Goal: Task Accomplishment & Management: Manage account settings

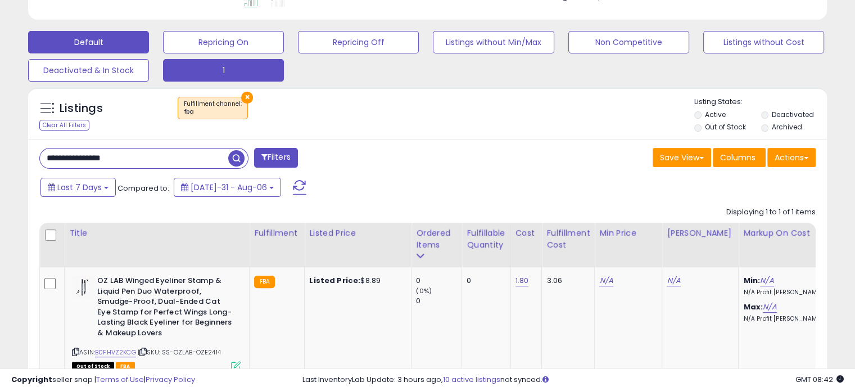
scroll to position [313, 0]
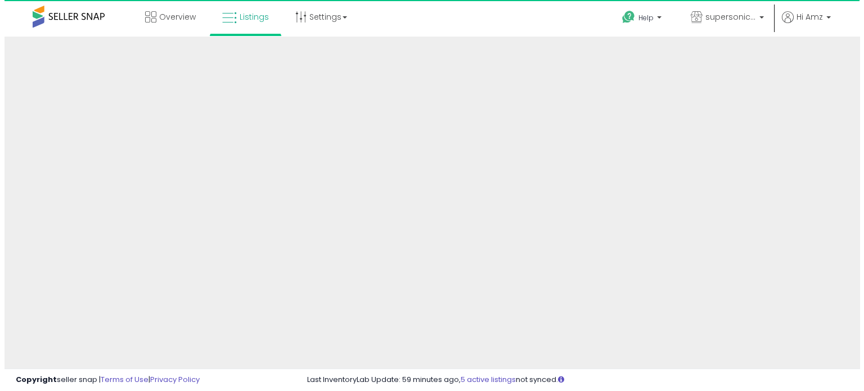
scroll to position [306, 0]
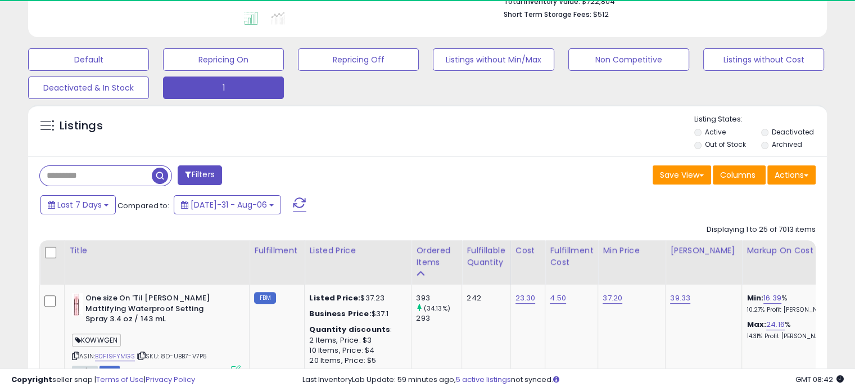
click at [193, 177] on button "Filters" at bounding box center [200, 175] width 44 height 20
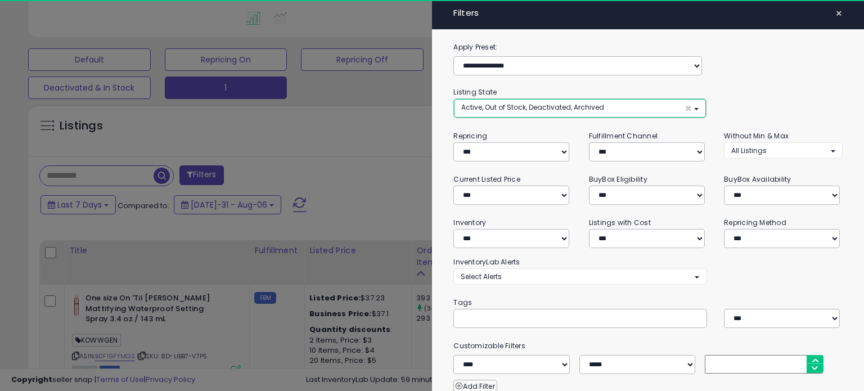
click at [547, 109] on span "Active, Out of Stock, Deactivated, Archived" at bounding box center [532, 107] width 143 height 10
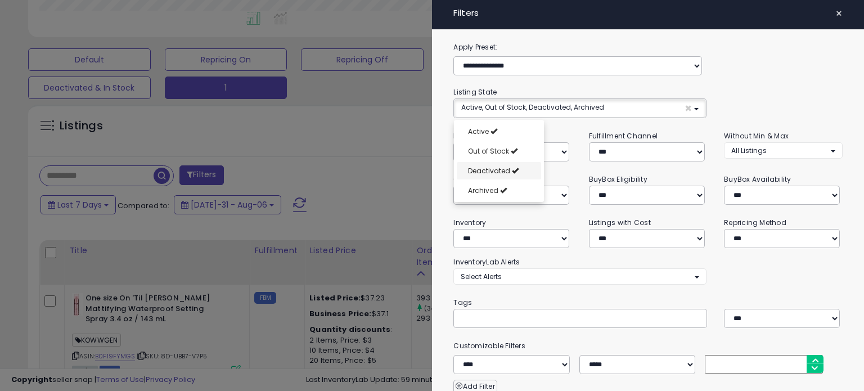
click at [503, 170] on span "Deactivated" at bounding box center [489, 171] width 42 height 10
click at [495, 152] on span "Out of Stock" at bounding box center [488, 151] width 41 height 10
select select "**********"
click at [490, 191] on span "Archived" at bounding box center [483, 191] width 30 height 10
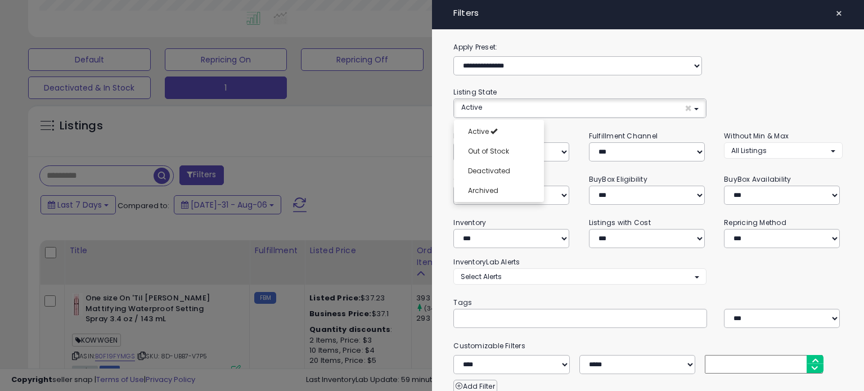
click at [774, 96] on div "**********" at bounding box center [647, 102] width 389 height 32
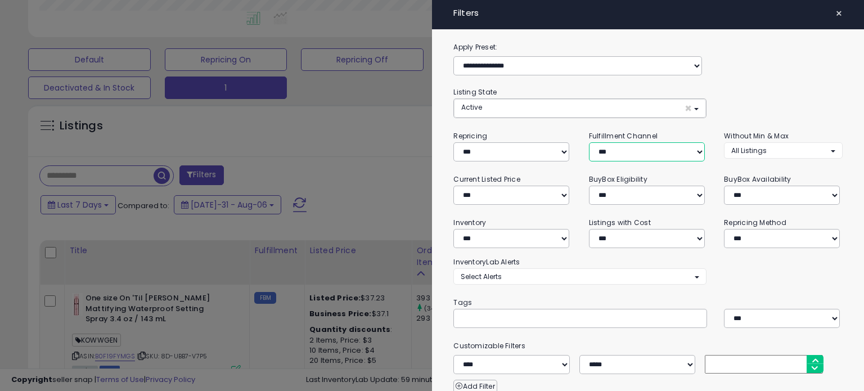
click at [603, 147] on select "*** *** *** ***" at bounding box center [647, 151] width 116 height 19
select select "***"
click at [589, 142] on select "*** *** *** ***" at bounding box center [647, 151] width 116 height 19
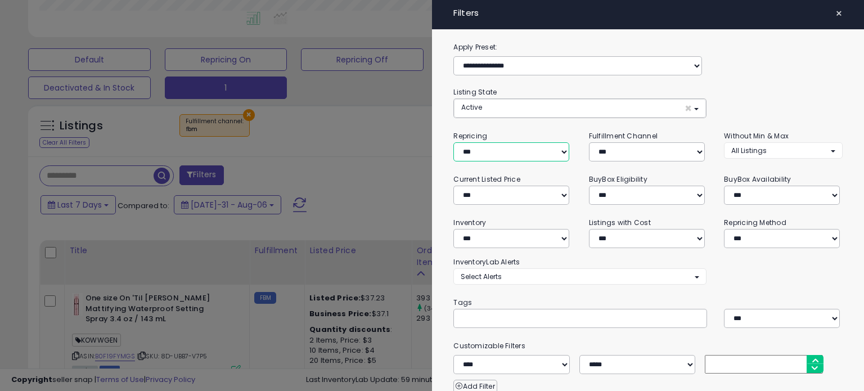
click at [478, 155] on select "**********" at bounding box center [511, 151] width 116 height 19
click at [768, 106] on div "**********" at bounding box center [647, 102] width 389 height 32
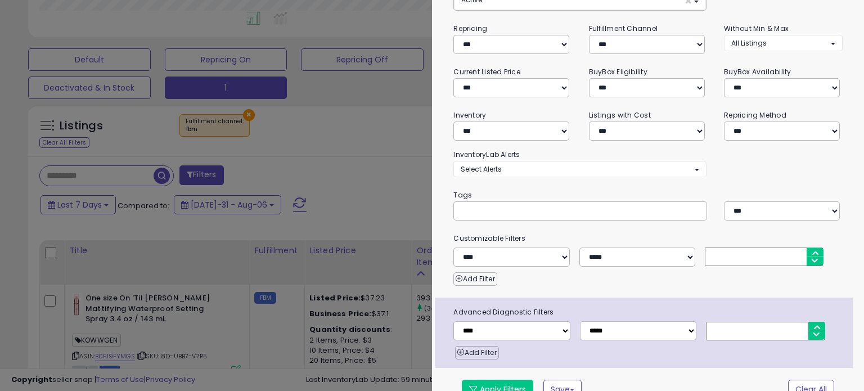
scroll to position [123, 0]
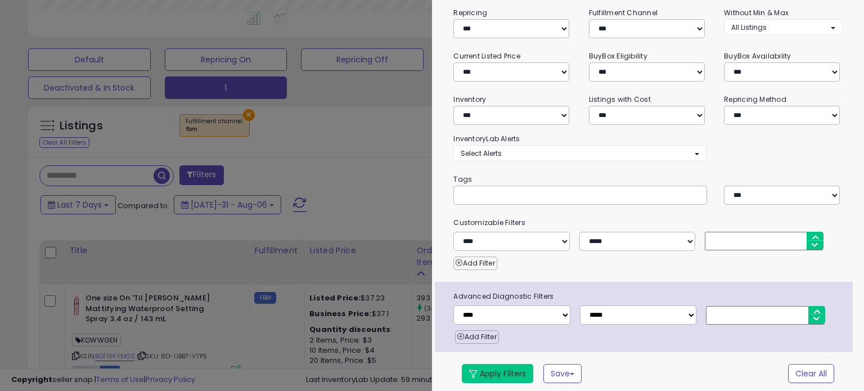
click at [484, 373] on button "Apply Filters" at bounding box center [497, 373] width 71 height 19
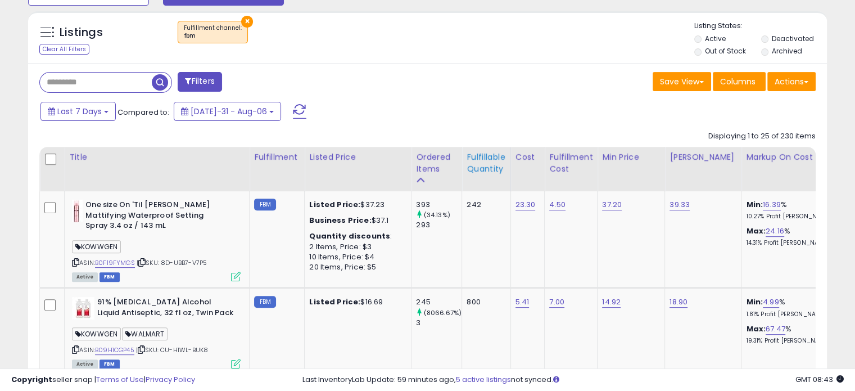
scroll to position [230, 462]
click at [490, 163] on div "Fulfillable Quantity" at bounding box center [486, 163] width 39 height 24
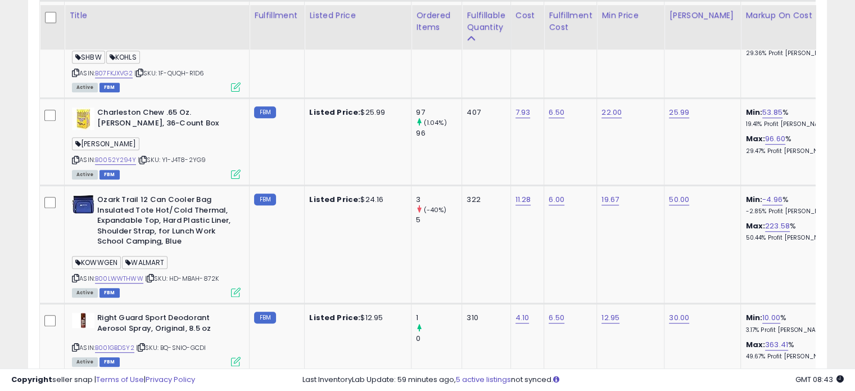
scroll to position [680, 0]
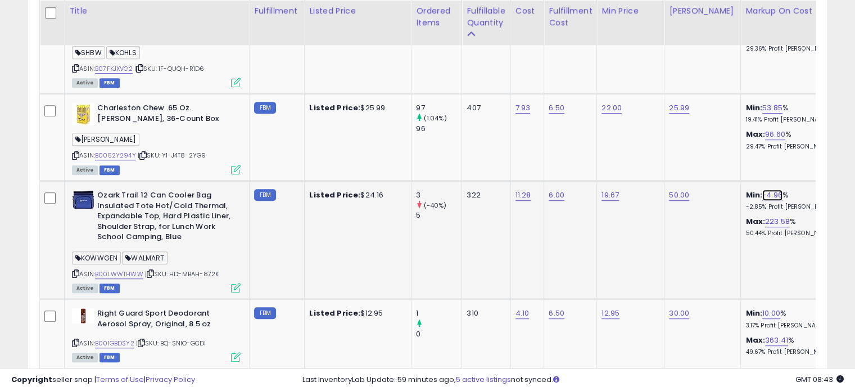
click at [764, 191] on link "-4.96" at bounding box center [773, 195] width 20 height 11
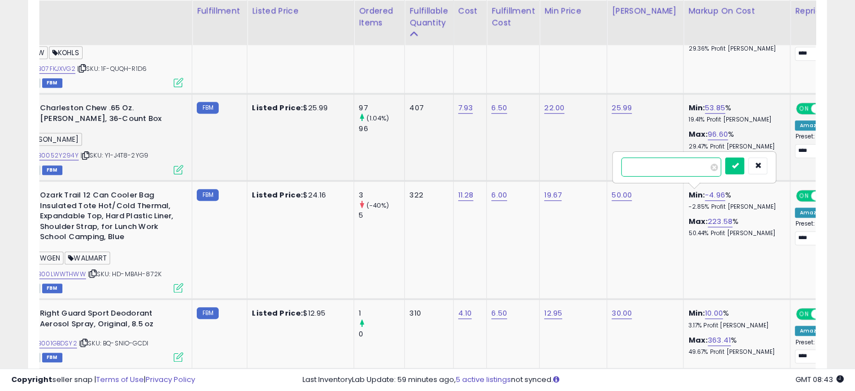
drag, startPoint x: 685, startPoint y: 165, endPoint x: 612, endPoint y: 164, distance: 73.1
click at [612, 164] on div "*****" at bounding box center [694, 167] width 164 height 32
type input "*"
click at [745, 159] on button "submit" at bounding box center [734, 165] width 19 height 17
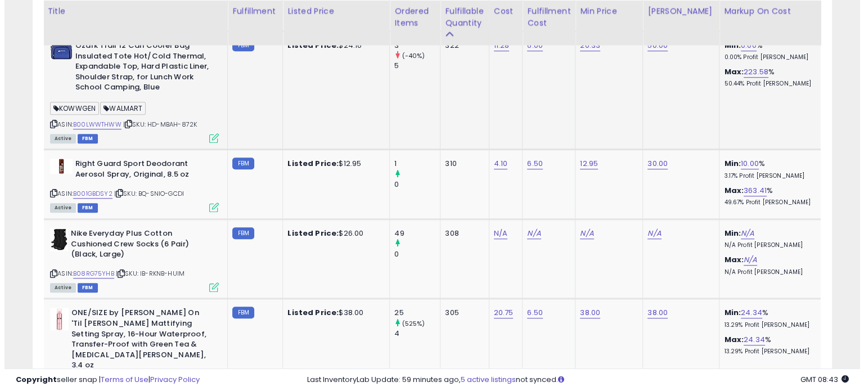
scroll to position [0, 32]
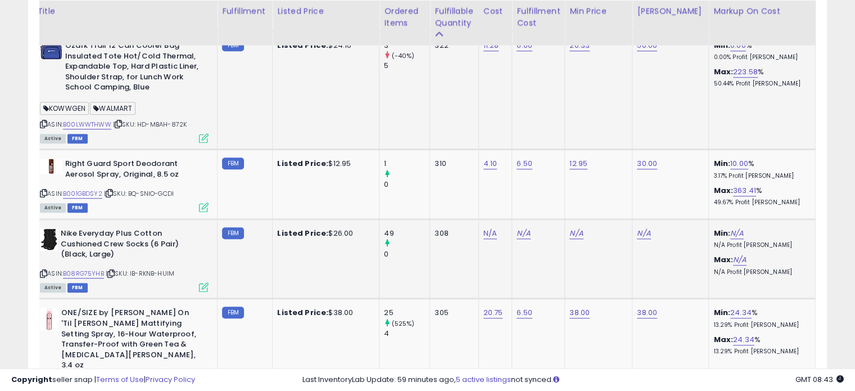
click at [204, 283] on icon at bounding box center [204, 287] width 10 height 10
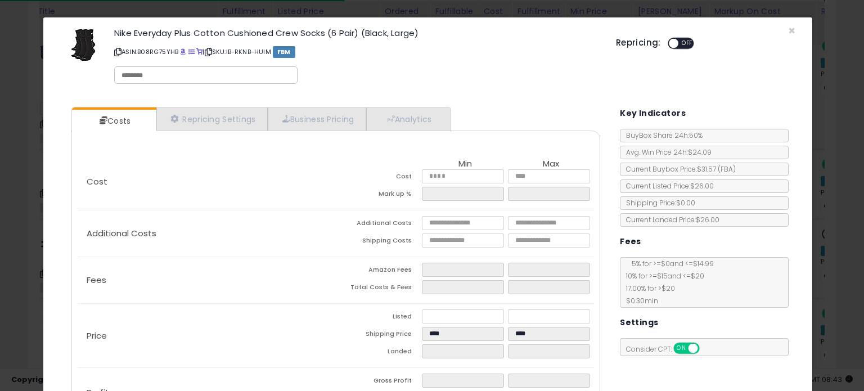
click at [135, 69] on div at bounding box center [205, 74] width 183 height 17
type input "*****"
click at [395, 70] on div "Nike Everyday Plus Cotton Cushioned Crew Socks (6 Pair) (Black, Large) ASIN: B0…" at bounding box center [357, 58] width 502 height 64
click at [788, 33] on span "×" at bounding box center [791, 30] width 7 height 16
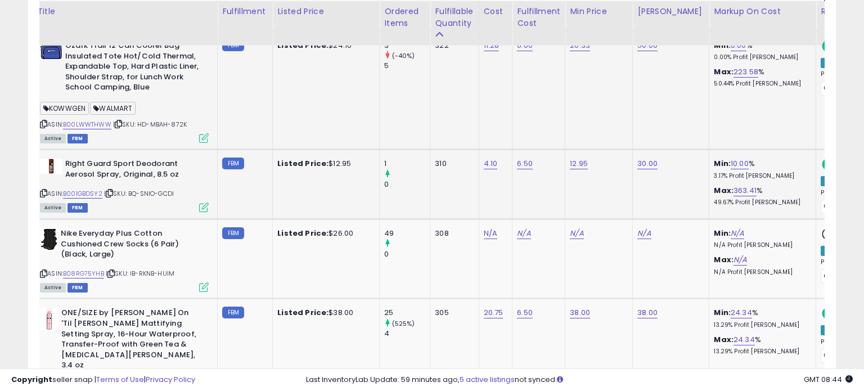
scroll to position [562100, 561867]
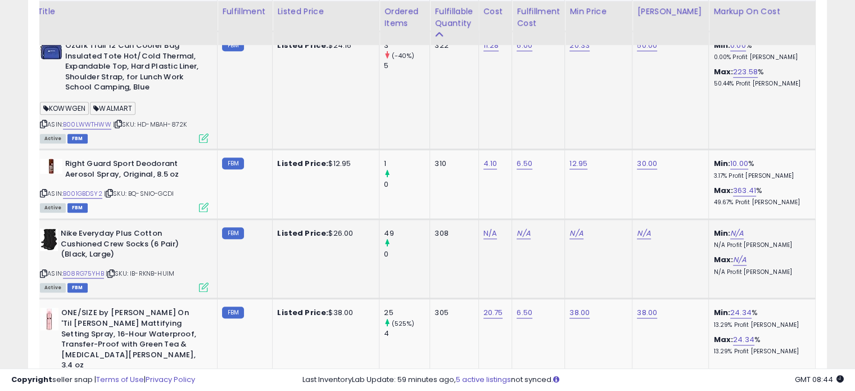
click at [205, 285] on icon at bounding box center [204, 287] width 10 height 10
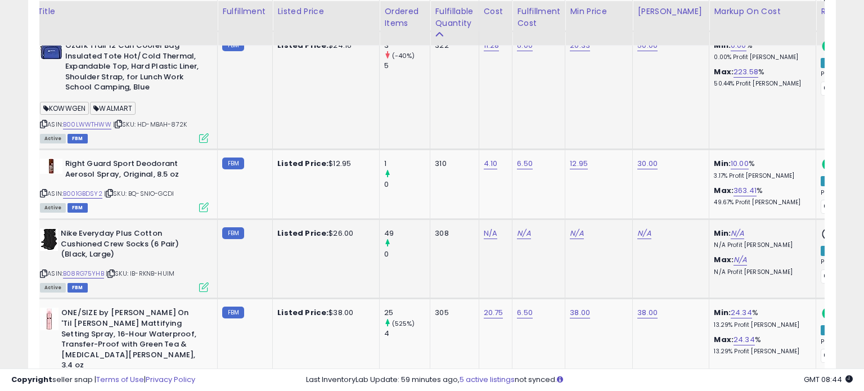
scroll to position [230, 468]
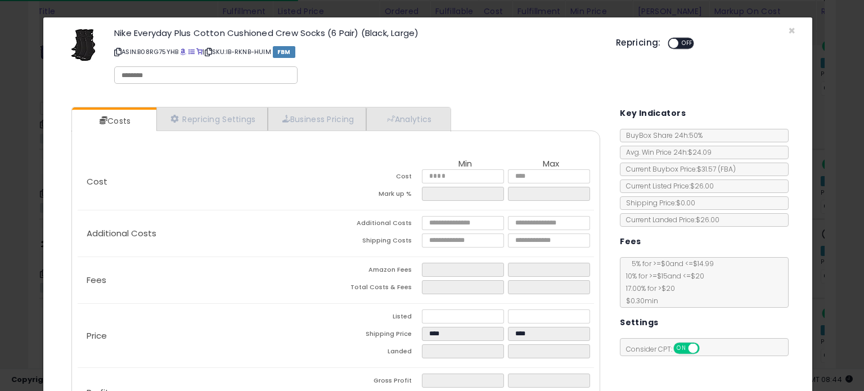
click at [156, 74] on input "text" at bounding box center [205, 75] width 169 height 10
type input "*****"
click at [479, 79] on div "Nike Everyday Plus Cotton Cushioned Crew Socks (6 Pair) (Black, Large) ASIN: B0…" at bounding box center [357, 58] width 502 height 64
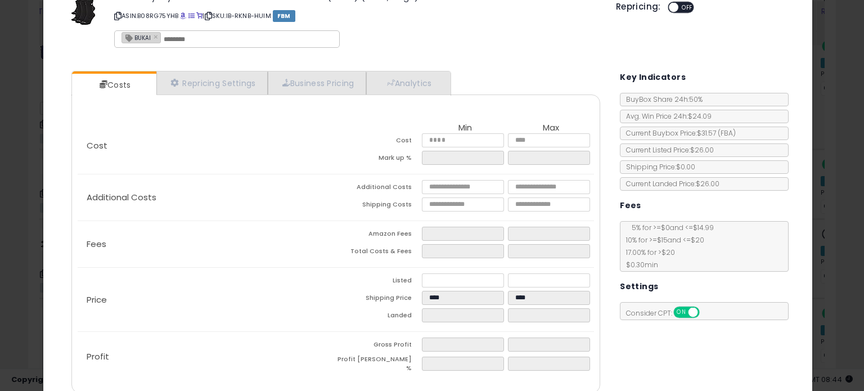
scroll to position [81, 0]
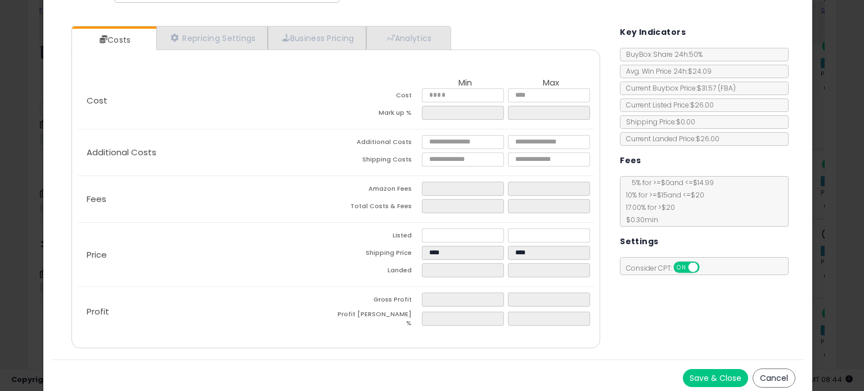
click at [700, 369] on button "Save & Close" at bounding box center [715, 378] width 65 height 18
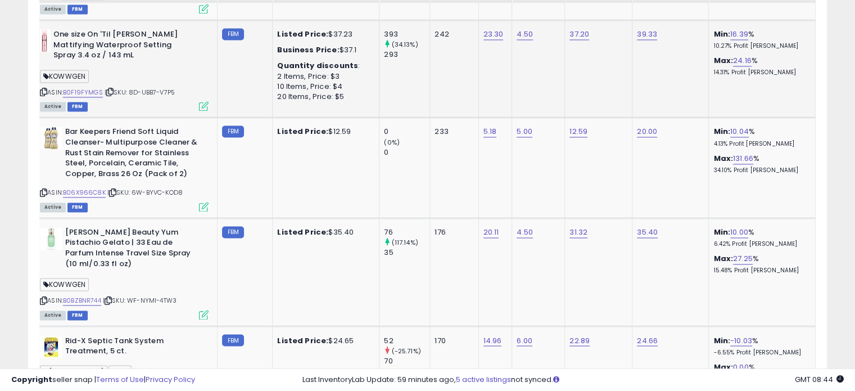
scroll to position [1824, 0]
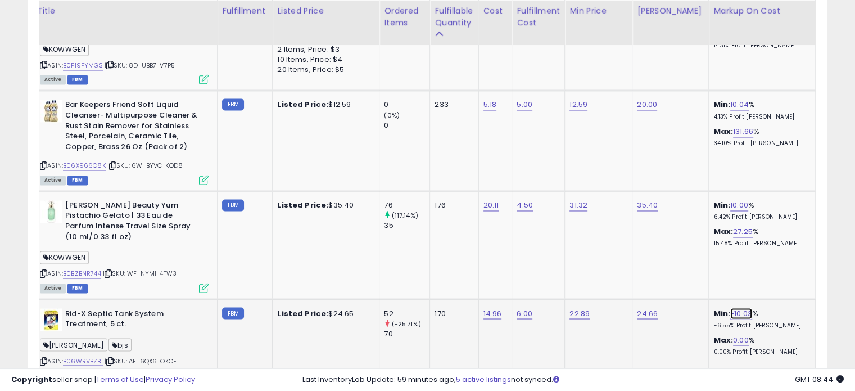
click at [732, 308] on link "-10.03" at bounding box center [741, 313] width 22 height 11
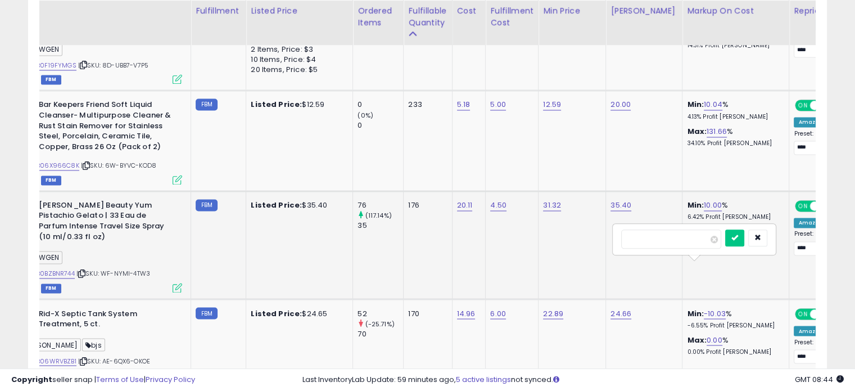
drag, startPoint x: 684, startPoint y: 237, endPoint x: 598, endPoint y: 238, distance: 85.5
type input "*"
click at [738, 234] on icon "submit" at bounding box center [735, 237] width 7 height 7
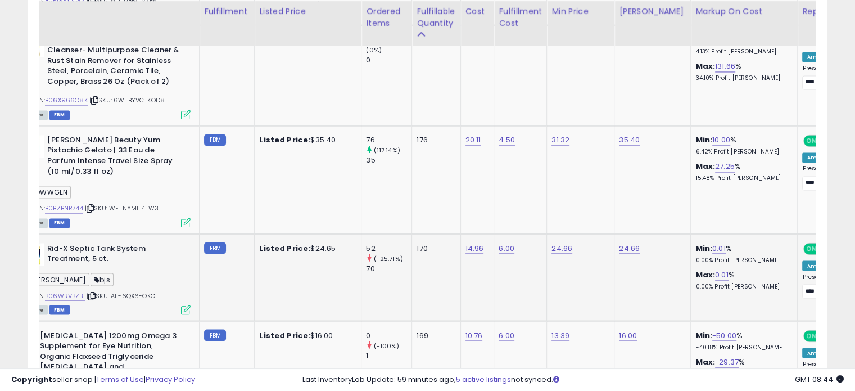
scroll to position [0, 0]
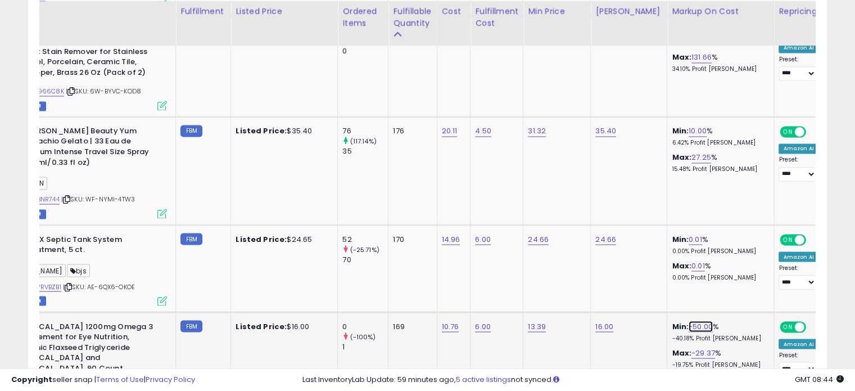
click at [691, 321] on link "-50.00" at bounding box center [701, 326] width 24 height 11
drag, startPoint x: 666, startPoint y: 252, endPoint x: 571, endPoint y: 252, distance: 94.5
type input "*"
drag, startPoint x: 628, startPoint y: 251, endPoint x: 598, endPoint y: 249, distance: 30.4
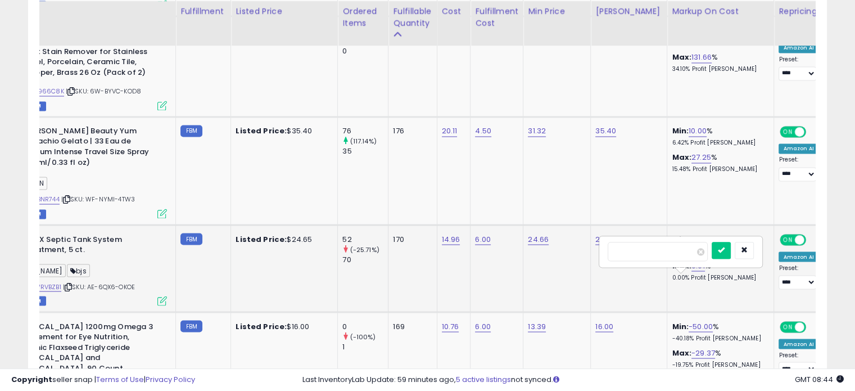
type input "***"
click at [754, 246] on button "button" at bounding box center [744, 250] width 19 height 17
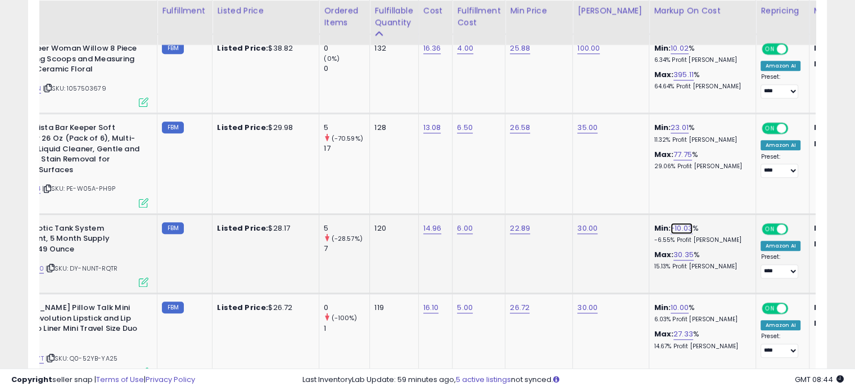
click at [671, 224] on link "-10.03" at bounding box center [682, 228] width 22 height 11
drag, startPoint x: 650, startPoint y: 199, endPoint x: 567, endPoint y: 194, distance: 82.8
type input "*"
click at [711, 193] on button "submit" at bounding box center [701, 198] width 19 height 17
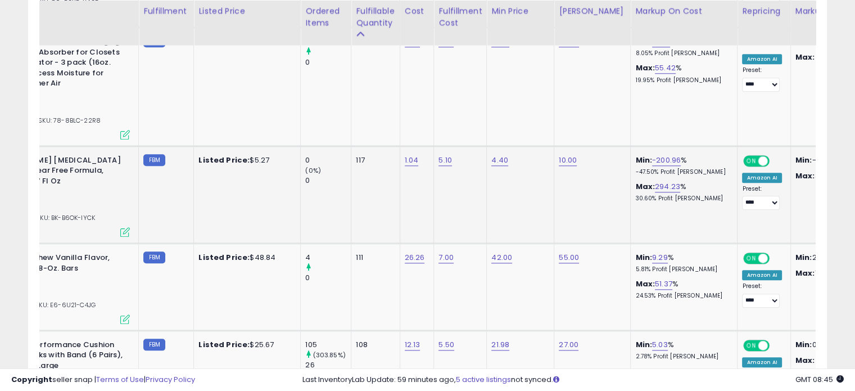
click at [659, 150] on td "Min: -200.96 % -47.50% Profit Margin Max: 294.23 % 30.60% Profit Margin" at bounding box center [684, 194] width 107 height 97
click at [657, 155] on link "-200.96" at bounding box center [666, 160] width 29 height 11
drag, startPoint x: 631, startPoint y: 128, endPoint x: 537, endPoint y: 128, distance: 94.5
type input "*"
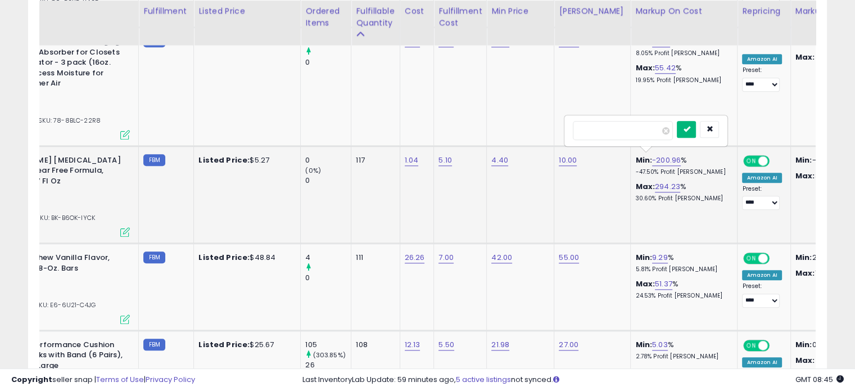
click at [696, 125] on button "submit" at bounding box center [686, 129] width 19 height 17
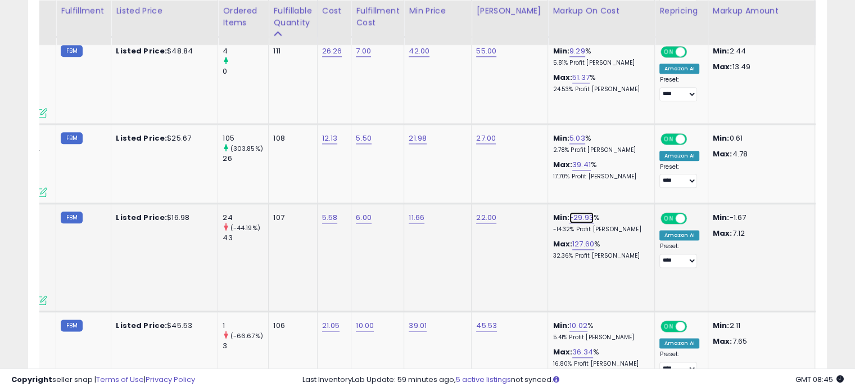
click at [575, 214] on link "-29.93" at bounding box center [582, 217] width 24 height 11
drag, startPoint x: 543, startPoint y: 188, endPoint x: 472, endPoint y: 185, distance: 70.9
click at [472, 185] on tbody "Nike Mens Performance Cushion Quarter Socks (6 Pairs), Black/White, Large ASIN:…" at bounding box center [712, 394] width 1733 height 2357
type input "*"
click at [605, 182] on icon "submit" at bounding box center [601, 185] width 7 height 7
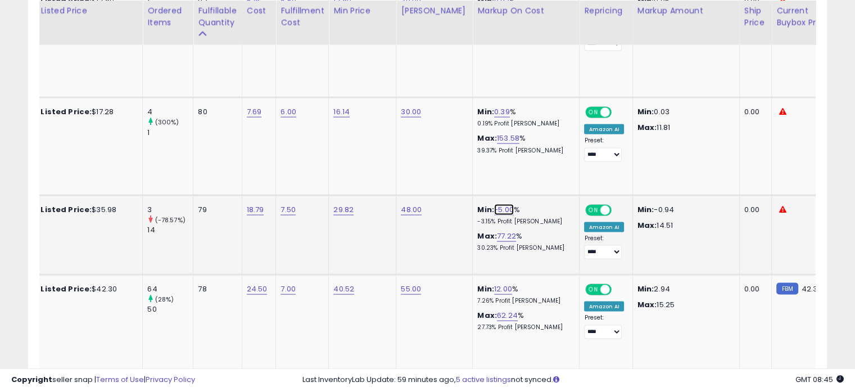
click at [494, 204] on link "-5.00" at bounding box center [504, 209] width 20 height 11
drag, startPoint x: 478, startPoint y: 154, endPoint x: 432, endPoint y: 150, distance: 46.3
click at [432, 150] on input "*****" at bounding box center [461, 155] width 100 height 19
click at [457, 151] on input "*****" at bounding box center [461, 155] width 100 height 19
drag, startPoint x: 445, startPoint y: 153, endPoint x: 378, endPoint y: 153, distance: 66.9
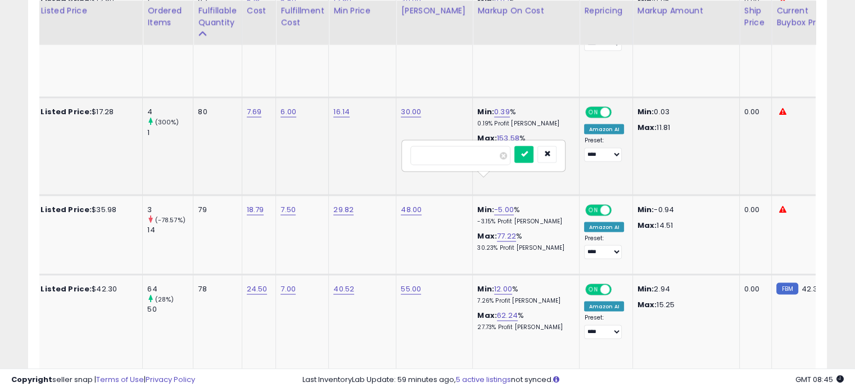
type input "*"
click at [534, 152] on button "submit" at bounding box center [524, 154] width 19 height 17
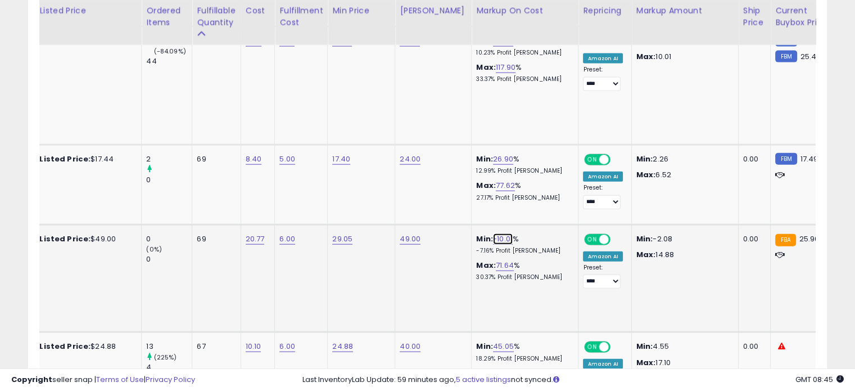
click at [497, 233] on link "-10.01" at bounding box center [503, 238] width 20 height 11
drag, startPoint x: 474, startPoint y: 181, endPoint x: 384, endPoint y: 180, distance: 90.5
type input "*"
click at [533, 182] on button "submit" at bounding box center [523, 182] width 19 height 17
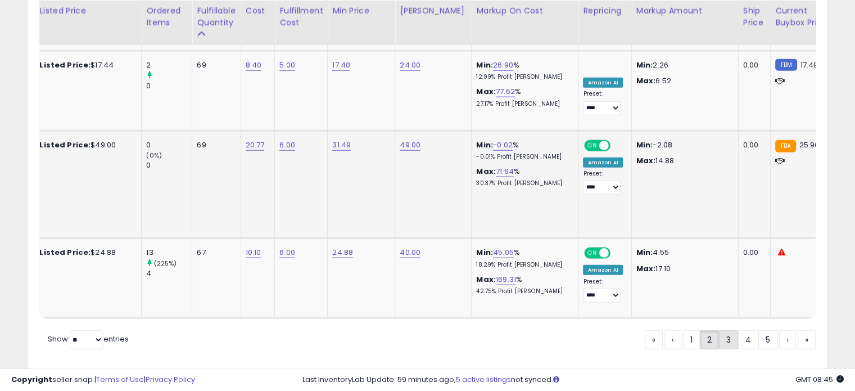
click at [759, 330] on link "3" at bounding box center [768, 339] width 19 height 19
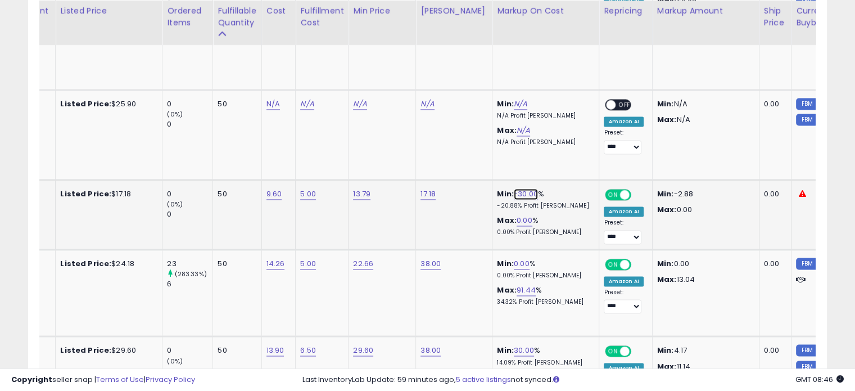
click at [514, 188] on link "-30.00" at bounding box center [526, 193] width 24 height 11
drag, startPoint x: 486, startPoint y: 138, endPoint x: 409, endPoint y: 133, distance: 76.6
type input "*"
click at [549, 141] on icon "submit" at bounding box center [546, 139] width 7 height 7
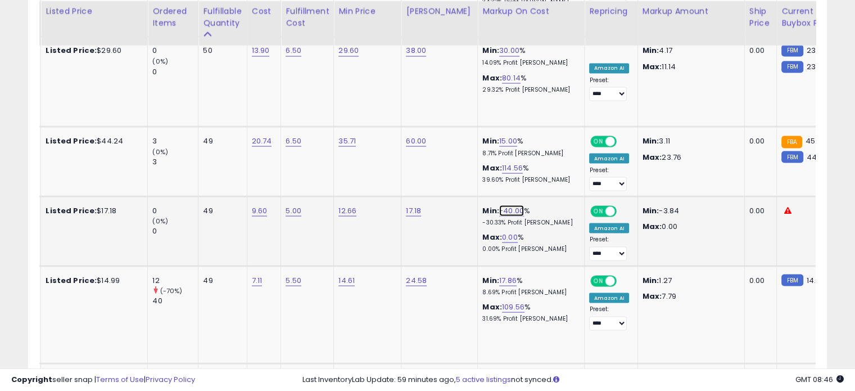
click at [501, 205] on link "-40.00" at bounding box center [511, 210] width 25 height 11
drag, startPoint x: 435, startPoint y: 152, endPoint x: 394, endPoint y: 152, distance: 41.1
type input "*"
click at [535, 150] on icon "submit" at bounding box center [532, 153] width 7 height 7
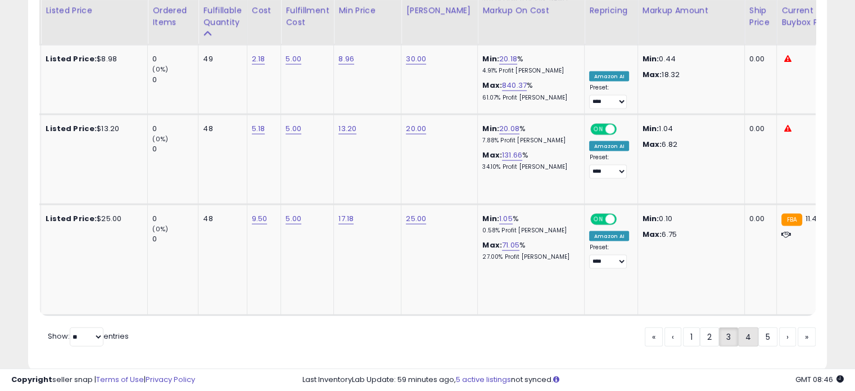
click at [779, 327] on link "4" at bounding box center [787, 336] width 17 height 19
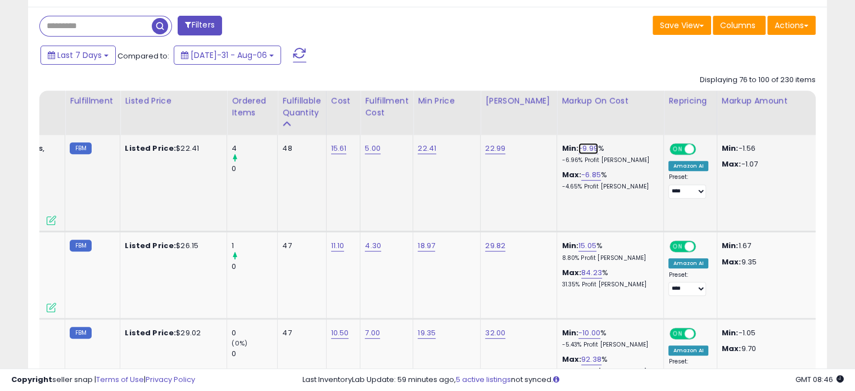
click at [579, 151] on link "-9.99" at bounding box center [589, 148] width 20 height 11
click at [641, 119] on button "button" at bounding box center [631, 120] width 19 height 17
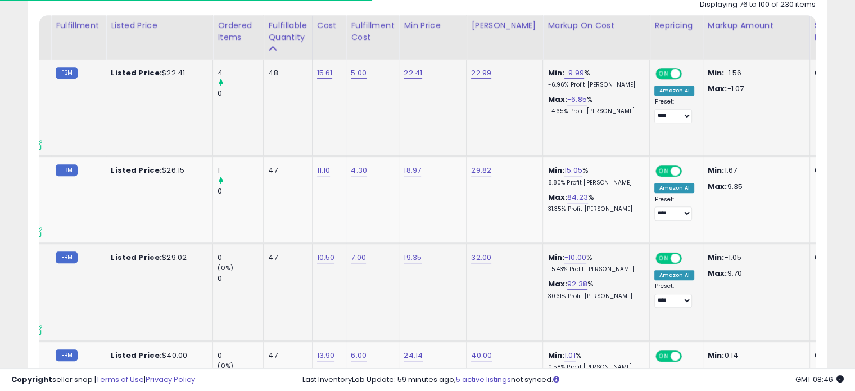
click at [568, 247] on td "Min: -10.00 % -5.43% Profit Margin Max: 92.38 % 30.31% Profit Margin" at bounding box center [596, 291] width 107 height 97
click at [565, 256] on link "-10.00" at bounding box center [576, 257] width 22 height 11
drag, startPoint x: 533, startPoint y: 222, endPoint x: 471, endPoint y: 221, distance: 62.4
type input "*"
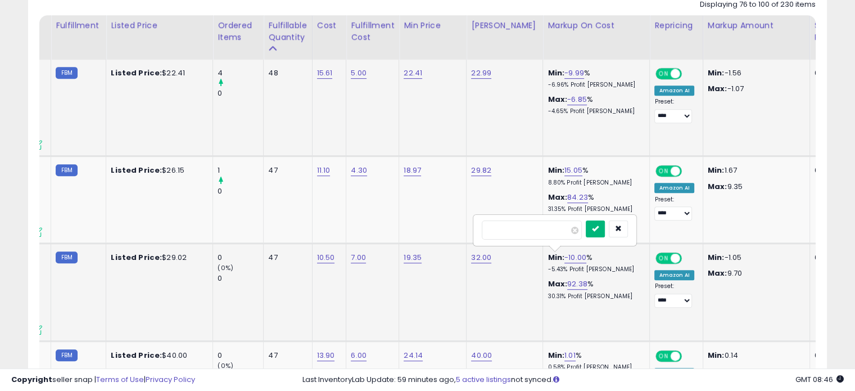
click at [599, 225] on icon "submit" at bounding box center [595, 228] width 7 height 7
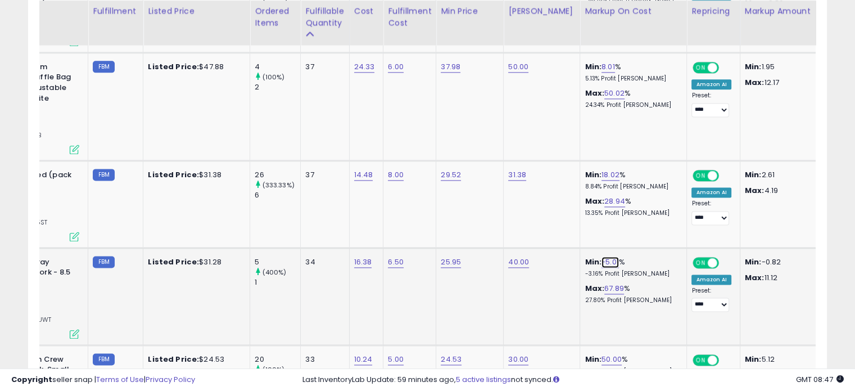
click at [602, 256] on link "-5.01" at bounding box center [610, 261] width 17 height 11
drag, startPoint x: 520, startPoint y: 218, endPoint x: 498, endPoint y: 218, distance: 22.5
click at [498, 218] on tbody "Gas-x Extra Strength , 120 Softgels, Gas, Bloating, Relief Simethicone 125mg SA…" at bounding box center [743, 183] width 1729 height 2196
type input "*"
click at [640, 217] on button "submit" at bounding box center [630, 218] width 19 height 17
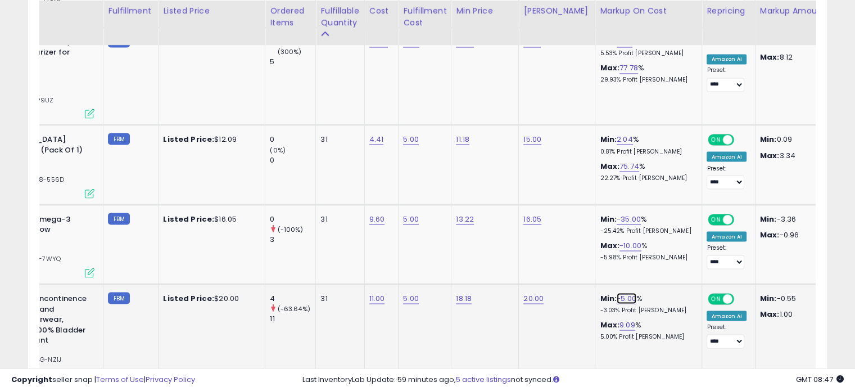
click at [622, 292] on link "-5.00" at bounding box center [627, 297] width 20 height 11
drag, startPoint x: 575, startPoint y: 237, endPoint x: 516, endPoint y: 238, distance: 58.5
type input "*"
click at [650, 245] on icon "submit" at bounding box center [646, 241] width 7 height 7
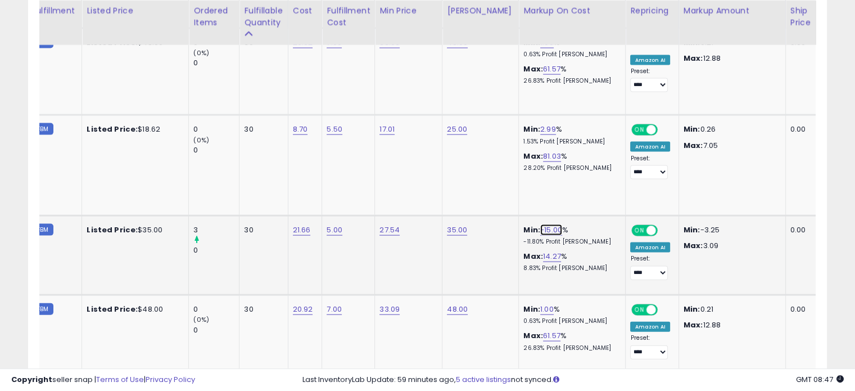
click at [546, 224] on link "-15.00" at bounding box center [551, 229] width 22 height 11
drag, startPoint x: 508, startPoint y: 174, endPoint x: 459, endPoint y: 168, distance: 48.7
click at [461, 168] on input "******" at bounding box center [508, 174] width 100 height 19
drag, startPoint x: 494, startPoint y: 173, endPoint x: 480, endPoint y: 173, distance: 13.5
click at [461, 173] on input "*" at bounding box center [508, 174] width 100 height 19
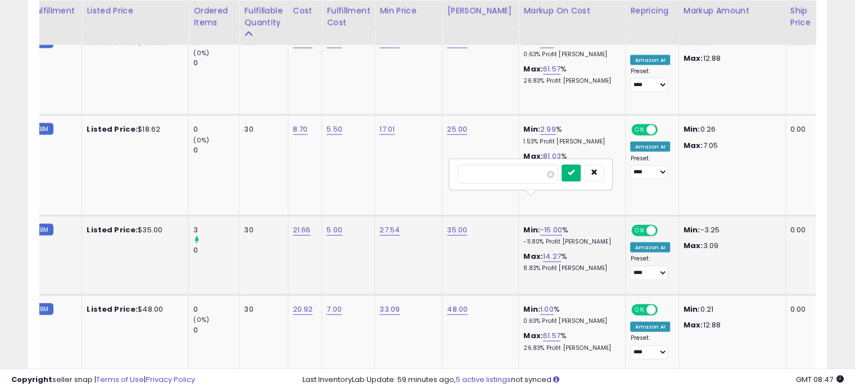
type input "*"
click at [575, 171] on icon "submit" at bounding box center [571, 172] width 7 height 7
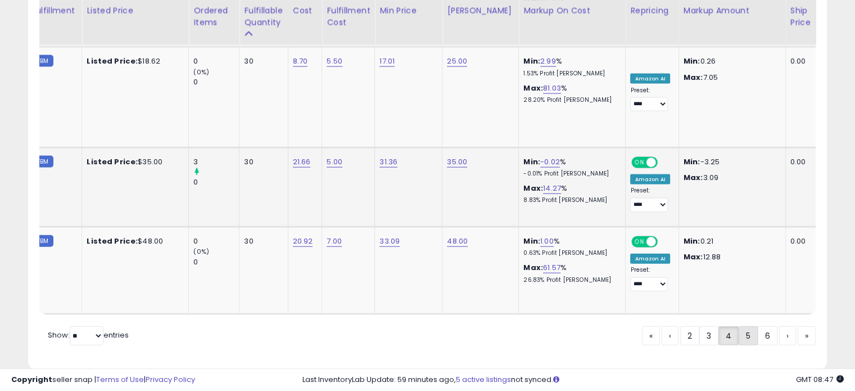
click at [779, 326] on link "5" at bounding box center [787, 335] width 17 height 19
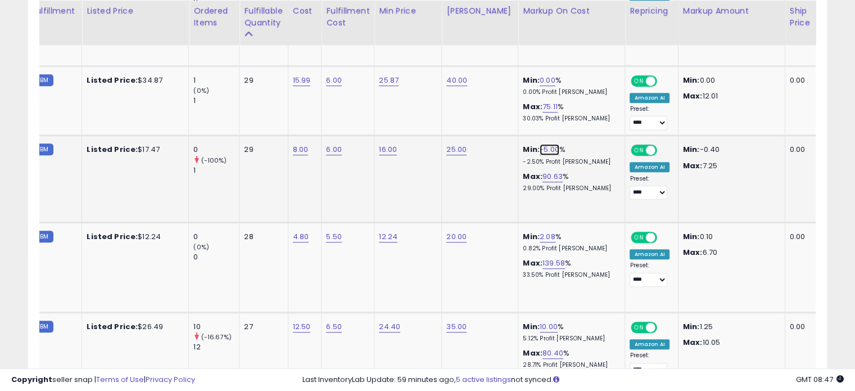
click at [542, 149] on link "-5.00" at bounding box center [550, 149] width 20 height 11
drag, startPoint x: 508, startPoint y: 120, endPoint x: 435, endPoint y: 120, distance: 73.1
type input "*"
click at [580, 120] on button "submit" at bounding box center [570, 120] width 19 height 17
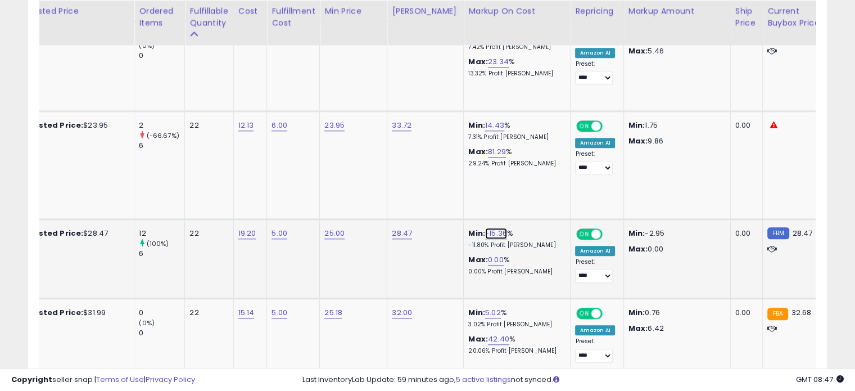
click at [485, 228] on link "-15.36" at bounding box center [496, 233] width 22 height 11
drag, startPoint x: 463, startPoint y: 185, endPoint x: 358, endPoint y: 181, distance: 105.8
type input "*"
click at [520, 187] on icon "submit" at bounding box center [516, 190] width 7 height 7
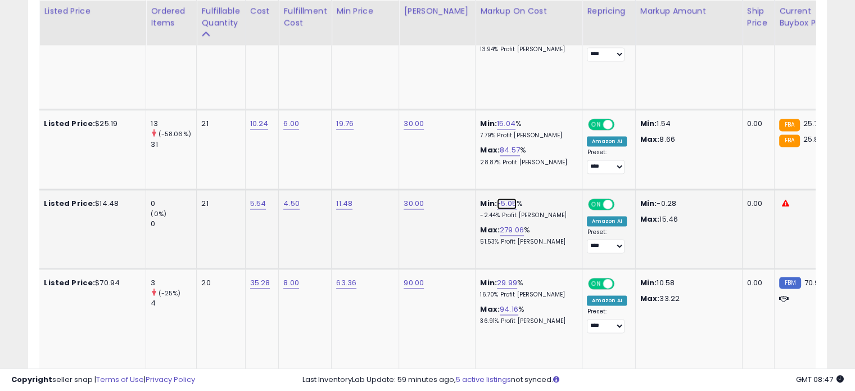
click at [497, 198] on link "-5.05" at bounding box center [507, 203] width 20 height 11
drag, startPoint x: 471, startPoint y: 144, endPoint x: 392, endPoint y: 143, distance: 78.7
type input "*"
click at [531, 147] on icon "submit" at bounding box center [527, 148] width 7 height 7
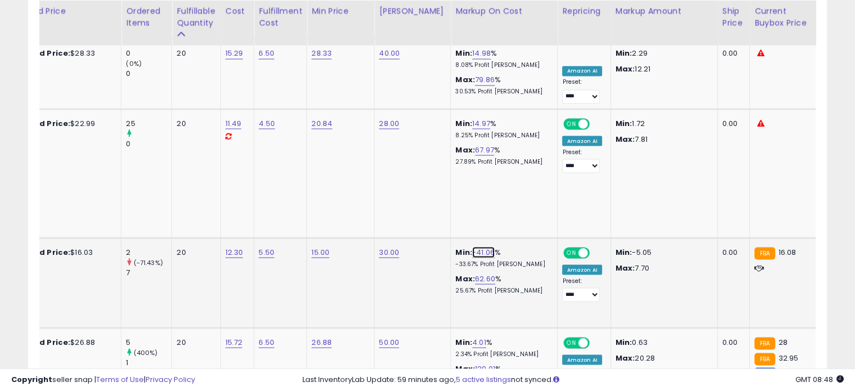
click at [475, 246] on link "-41.06" at bounding box center [483, 251] width 22 height 11
drag, startPoint x: 445, startPoint y: 183, endPoint x: 382, endPoint y: 174, distance: 64.3
click at [382, 174] on div "******" at bounding box center [463, 187] width 162 height 30
type input "*"
click at [507, 183] on icon "submit" at bounding box center [503, 185] width 7 height 7
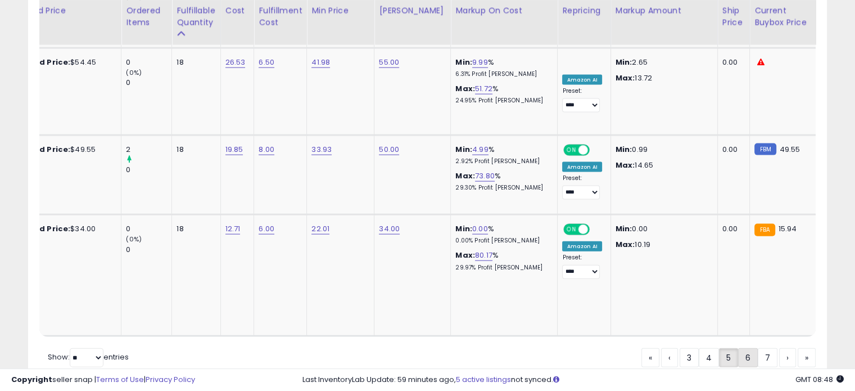
click at [779, 348] on link "6" at bounding box center [787, 357] width 17 height 19
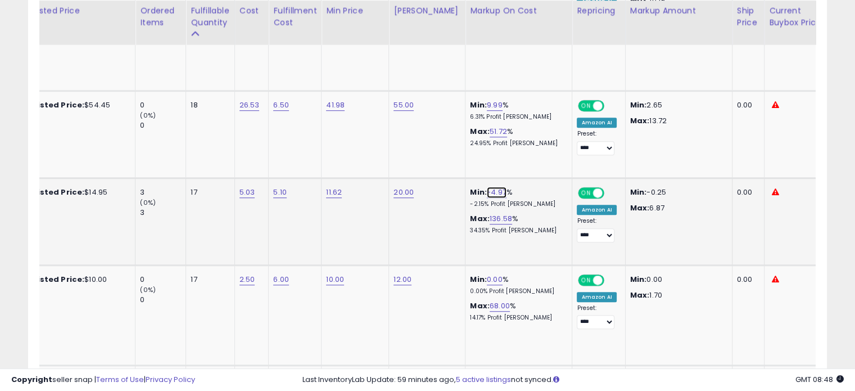
click at [489, 187] on link "-4.97" at bounding box center [497, 192] width 20 height 11
drag, startPoint x: 464, startPoint y: 148, endPoint x: 363, endPoint y: 148, distance: 101.8
type input "*"
click at [526, 147] on button "submit" at bounding box center [516, 153] width 19 height 17
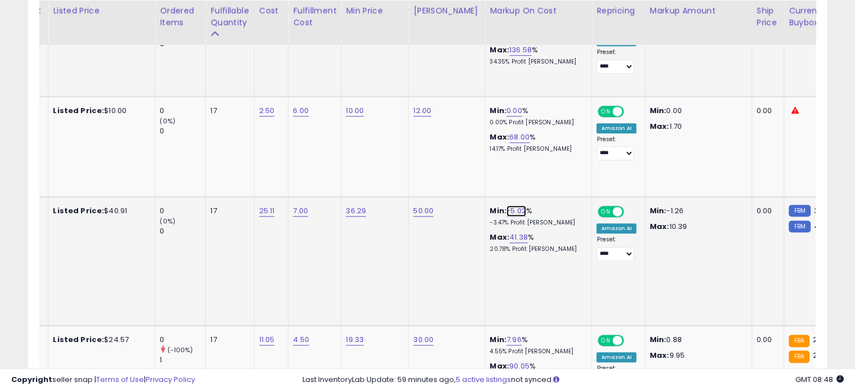
click at [514, 205] on link "-5.02" at bounding box center [517, 210] width 20 height 11
drag, startPoint x: 472, startPoint y: 165, endPoint x: 403, endPoint y: 166, distance: 69.2
type input "*"
click at [540, 168] on icon "submit" at bounding box center [536, 170] width 7 height 7
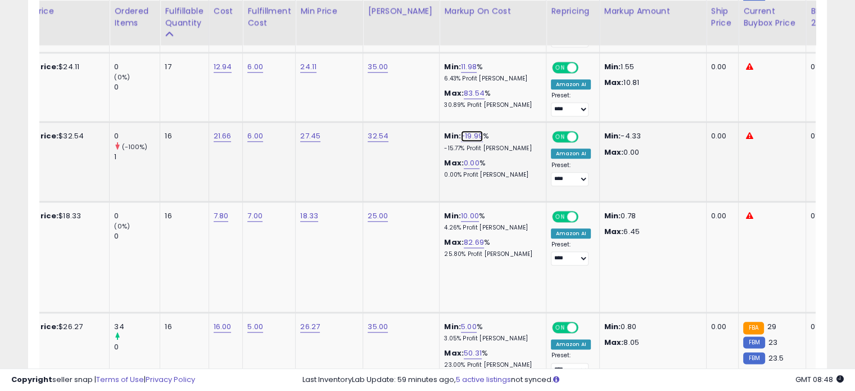
click at [466, 130] on link "-19.99" at bounding box center [472, 135] width 22 height 11
drag, startPoint x: 428, startPoint y: 100, endPoint x: 384, endPoint y: 97, distance: 44.0
click at [384, 97] on div "******" at bounding box center [452, 96] width 162 height 30
click at [450, 92] on input "******" at bounding box center [429, 95] width 100 height 19
drag, startPoint x: 405, startPoint y: 97, endPoint x: 380, endPoint y: 97, distance: 24.7
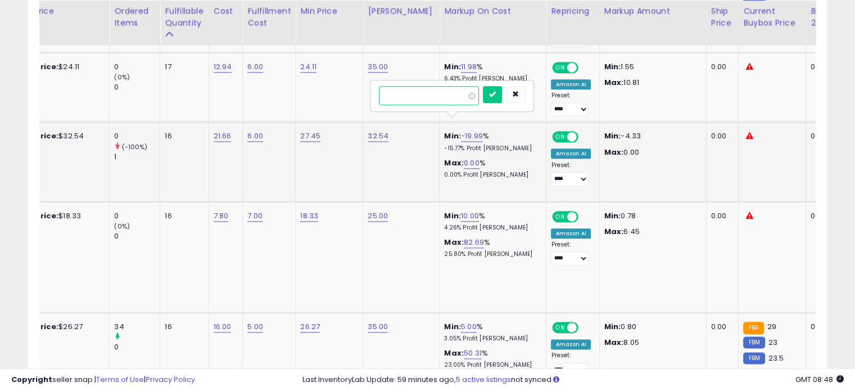
click at [380, 97] on input "******" at bounding box center [429, 95] width 100 height 19
type input "*"
click at [502, 93] on button "submit" at bounding box center [492, 94] width 19 height 17
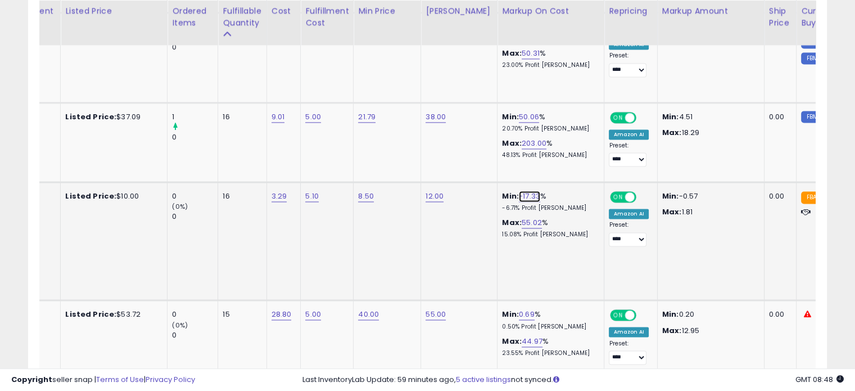
click at [520, 191] on link "-17.33" at bounding box center [529, 196] width 21 height 11
drag, startPoint x: 504, startPoint y: 150, endPoint x: 412, endPoint y: 148, distance: 92.2
click at [412, 148] on tbody "ikj Super Vitamin B-Complex Tablets Dietary Supplement, 100 Count ASIN: B0C6GKH…" at bounding box center [658, 177] width 1725 height 2334
type input "*"
click at [553, 150] on icon "submit" at bounding box center [550, 152] width 7 height 7
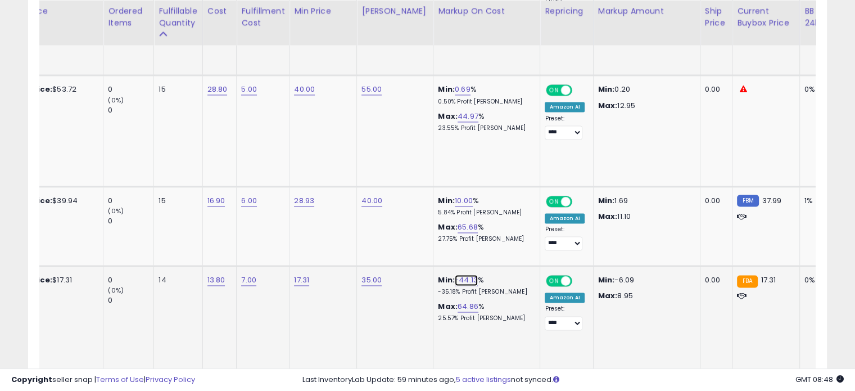
click at [455, 274] on link "-44.13" at bounding box center [466, 279] width 23 height 11
drag, startPoint x: 441, startPoint y: 206, endPoint x: 364, endPoint y: 206, distance: 77.0
click at [365, 206] on div "******" at bounding box center [446, 216] width 162 height 30
type input "*"
click at [490, 216] on icon "submit" at bounding box center [486, 214] width 7 height 7
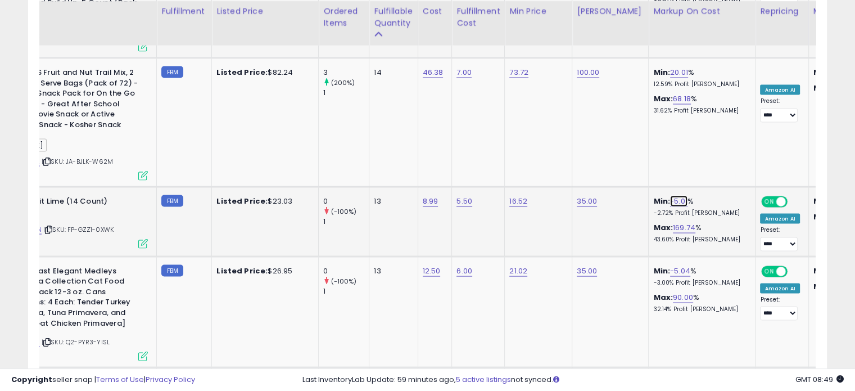
click at [670, 195] on link "-5.01" at bounding box center [678, 200] width 17 height 11
drag, startPoint x: 625, startPoint y: 134, endPoint x: 584, endPoint y: 134, distance: 41.1
click at [584, 134] on div "*****" at bounding box center [659, 136] width 162 height 30
type input "*"
drag, startPoint x: 719, startPoint y: 134, endPoint x: 715, endPoint y: 151, distance: 17.2
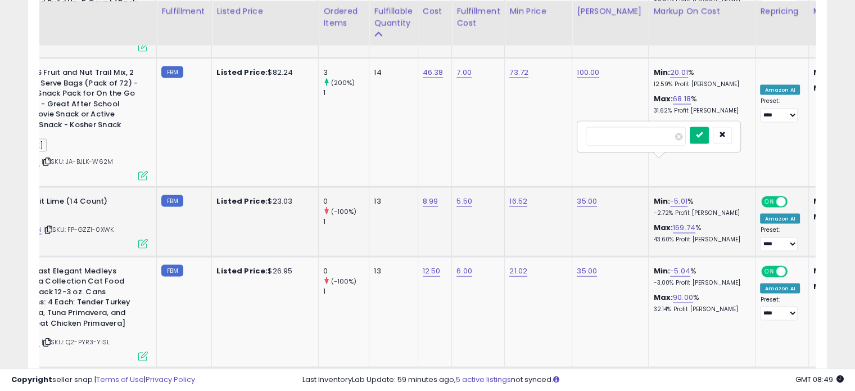
click at [703, 133] on icon "submit" at bounding box center [699, 134] width 7 height 7
click at [670, 265] on link "-5.04" at bounding box center [680, 270] width 20 height 11
drag, startPoint x: 619, startPoint y: 203, endPoint x: 557, endPoint y: 204, distance: 62.4
type input "*"
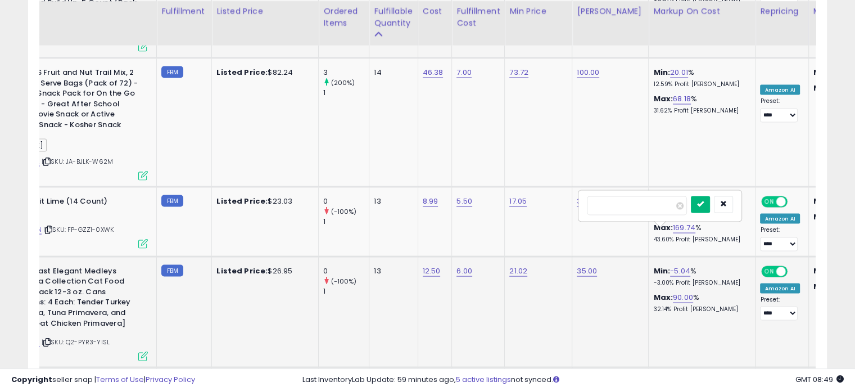
click at [704, 202] on icon "submit" at bounding box center [700, 203] width 7 height 7
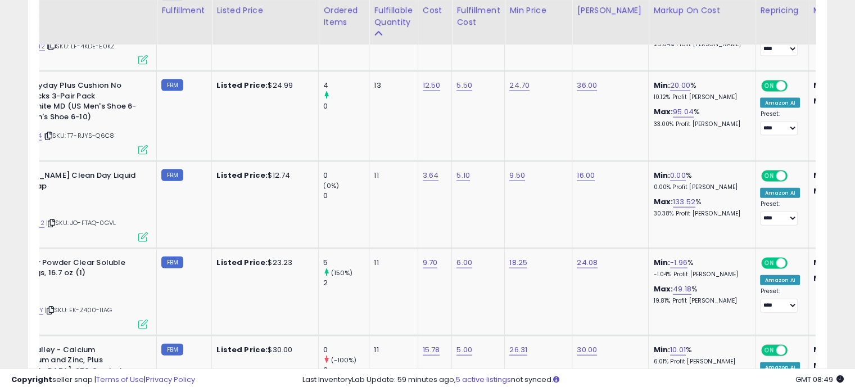
click at [419, 369] on div "Copyright seller snap | Terms of Use | Privacy Policy GMT 08:49 Authorization r…" at bounding box center [427, 379] width 855 height 22
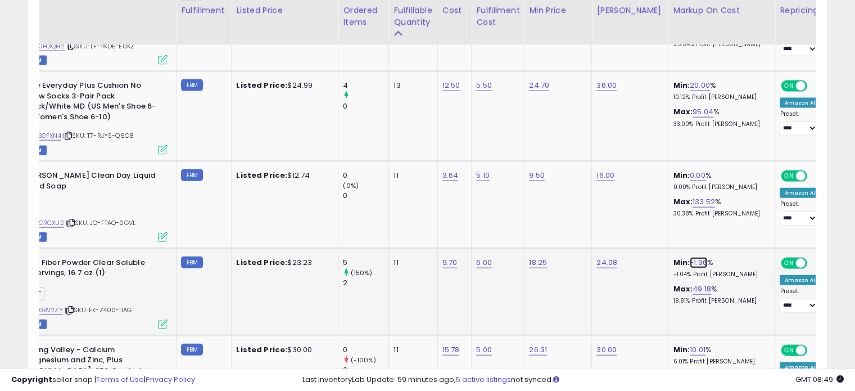
click at [691, 257] on link "-1.96" at bounding box center [698, 262] width 17 height 11
click at [723, 195] on icon "submit" at bounding box center [719, 194] width 7 height 7
drag, startPoint x: 643, startPoint y: 193, endPoint x: 554, endPoint y: 193, distance: 88.8
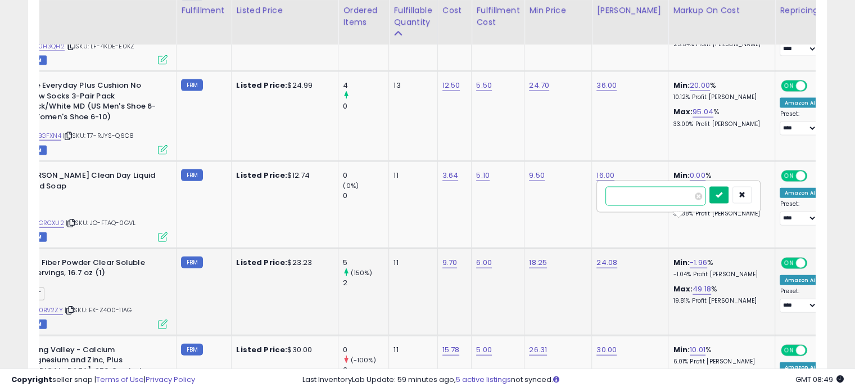
type input "*"
click at [723, 196] on icon "submit" at bounding box center [719, 194] width 7 height 7
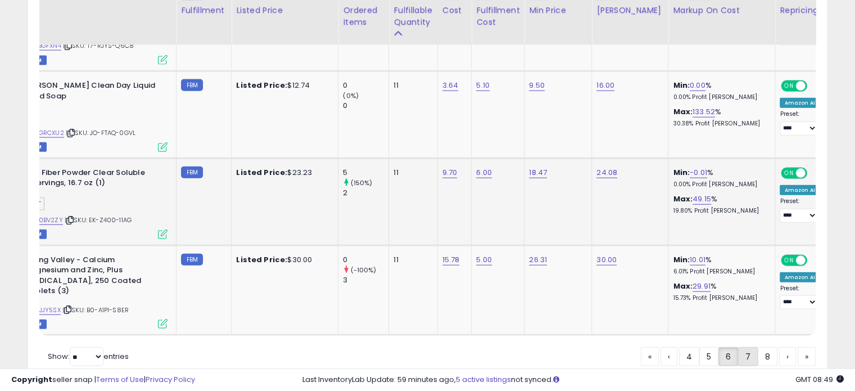
click at [779, 347] on link "7" at bounding box center [787, 356] width 17 height 19
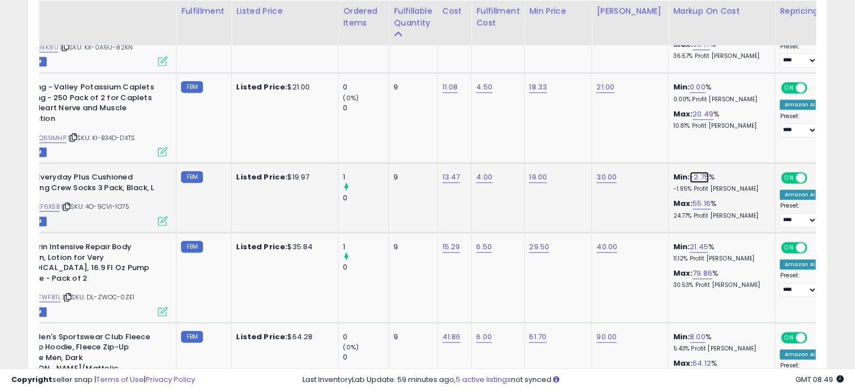
click at [690, 172] on link "-2.75" at bounding box center [699, 177] width 19 height 11
drag, startPoint x: 669, startPoint y: 139, endPoint x: 578, endPoint y: 139, distance: 91.1
type input "*"
click at [723, 135] on icon "submit" at bounding box center [719, 136] width 7 height 7
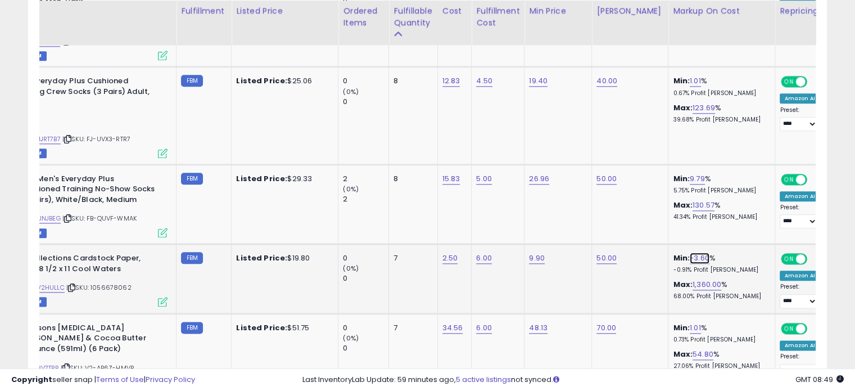
click at [690, 252] on link "-3.60" at bounding box center [700, 257] width 20 height 11
drag, startPoint x: 638, startPoint y: 188, endPoint x: 584, endPoint y: 190, distance: 53.4
click at [584, 190] on tbody "One Size Ultimate Blurring Setting Powder Full- Translucent - for Fair to Dark …" at bounding box center [828, 323] width 1722 height 2064
type input "*"
drag, startPoint x: 741, startPoint y: 188, endPoint x: 737, endPoint y: 195, distance: 7.8
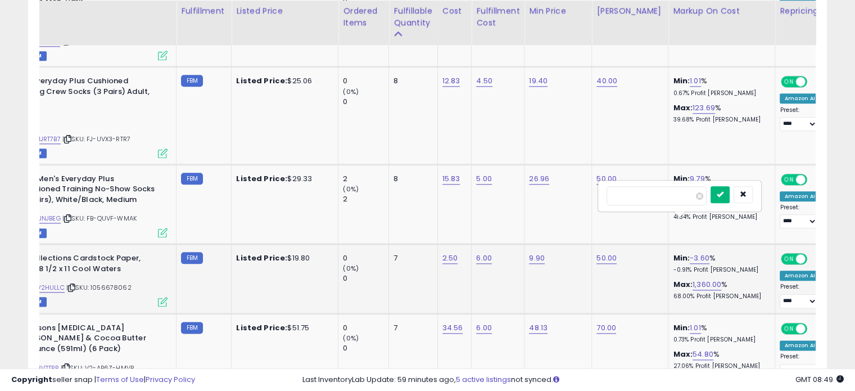
click at [730, 188] on button "submit" at bounding box center [720, 194] width 19 height 17
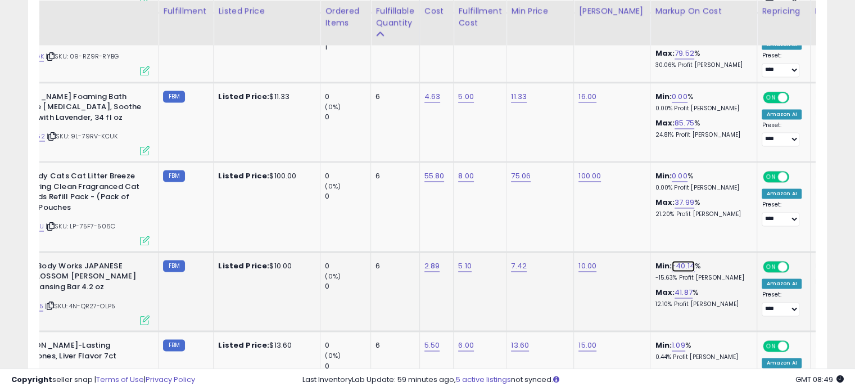
click at [679, 260] on link "-40.14" at bounding box center [683, 265] width 23 height 11
drag, startPoint x: 574, startPoint y: 187, endPoint x: 563, endPoint y: 187, distance: 10.7
type input "*"
click at [707, 188] on icon "submit" at bounding box center [703, 189] width 7 height 7
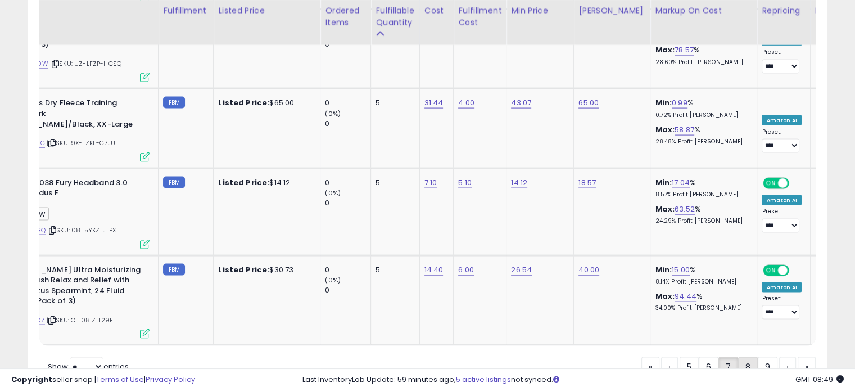
click at [779, 357] on link "8" at bounding box center [787, 366] width 17 height 19
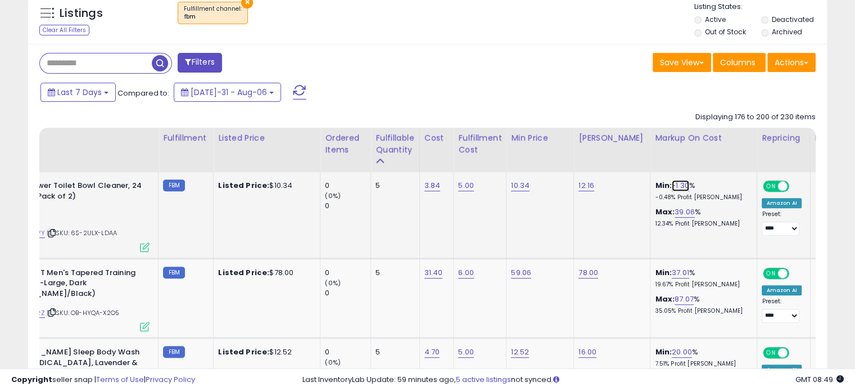
click at [672, 190] on link "-1.30" at bounding box center [680, 185] width 17 height 11
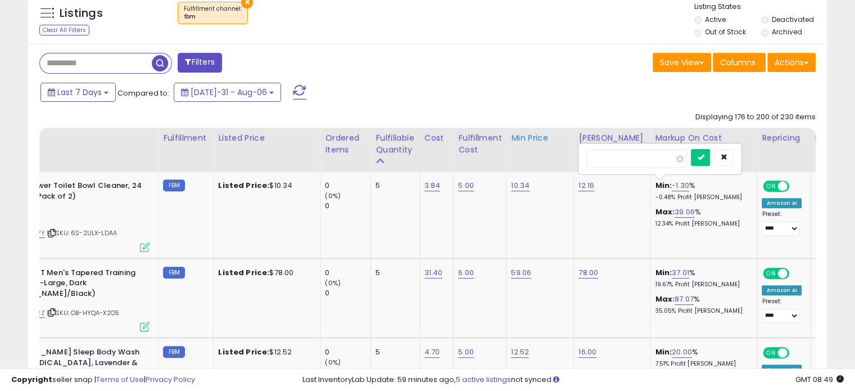
drag, startPoint x: 598, startPoint y: 160, endPoint x: 546, endPoint y: 169, distance: 53.0
type input "*"
click at [710, 161] on button "submit" at bounding box center [700, 157] width 19 height 17
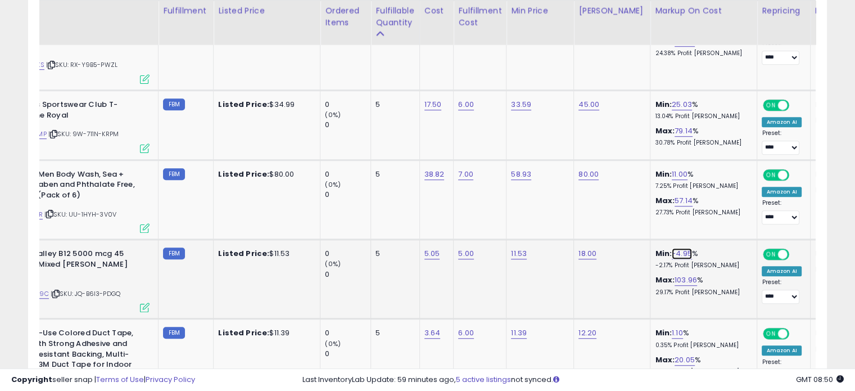
click at [673, 248] on link "-4.95" at bounding box center [682, 253] width 20 height 11
drag, startPoint x: 630, startPoint y: 206, endPoint x: 571, endPoint y: 211, distance: 58.7
type input "*"
click at [712, 213] on button "submit" at bounding box center [702, 213] width 19 height 17
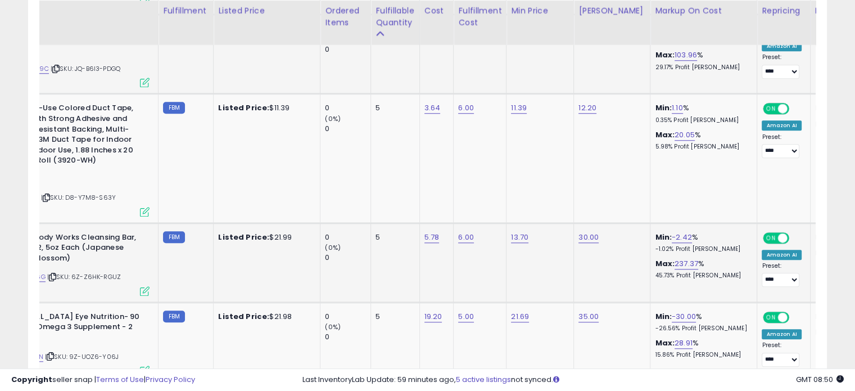
click at [679, 232] on div "Min: -2.42 % -1.02% Profit Margin" at bounding box center [701, 242] width 93 height 21
click at [673, 232] on link "-2.42" at bounding box center [682, 237] width 20 height 11
drag, startPoint x: 630, startPoint y: 190, endPoint x: 566, endPoint y: 188, distance: 64.1
type input "*"
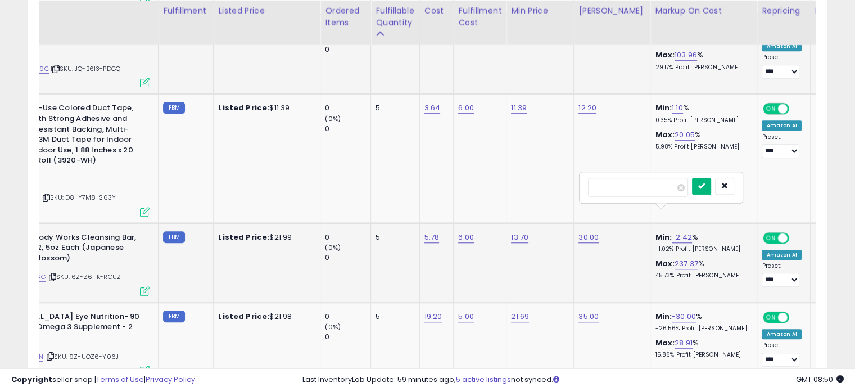
click at [705, 187] on icon "submit" at bounding box center [701, 185] width 7 height 7
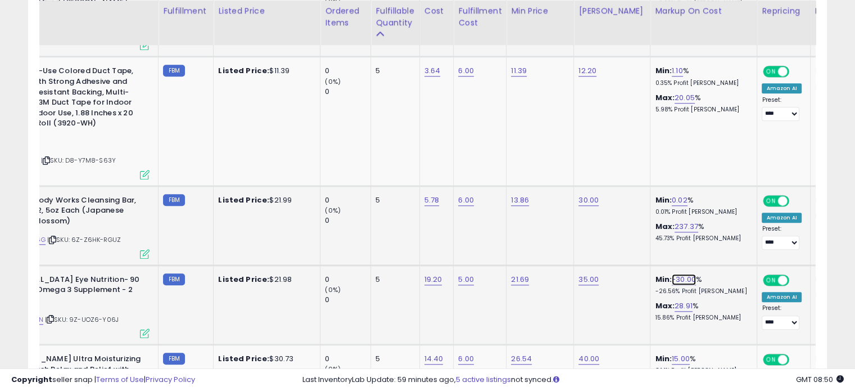
click at [675, 274] on link "-30.00" at bounding box center [684, 279] width 24 height 11
drag, startPoint x: 653, startPoint y: 228, endPoint x: 614, endPoint y: 236, distance: 39.6
type input "*"
click at [714, 228] on button "submit" at bounding box center [704, 228] width 19 height 17
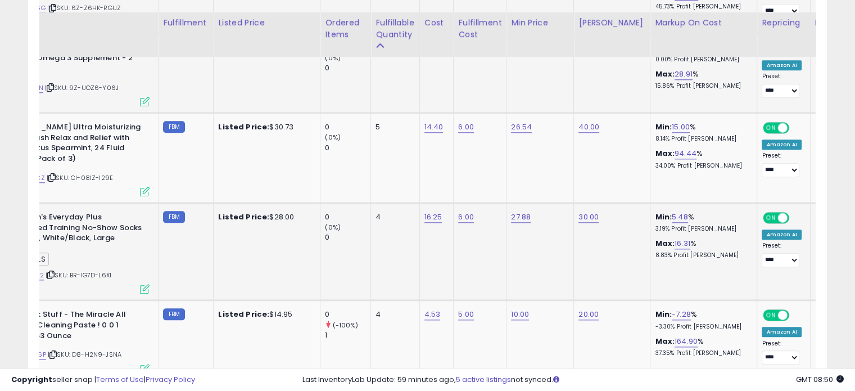
scroll to position [1262, 0]
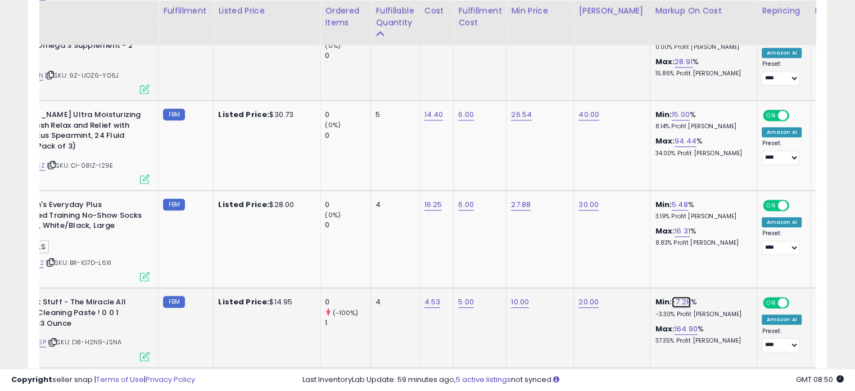
click at [674, 296] on link "-7.28" at bounding box center [681, 301] width 19 height 11
drag, startPoint x: 646, startPoint y: 246, endPoint x: 585, endPoint y: 251, distance: 61.5
click at [572, 247] on tbody "Lysol Power Toilet Bowl Cleaner, 24 Ounce (Pack of 2) HOME ASIN: B007KAWLVY | S…" at bounding box center [809, 389] width 1721 height 2121
type input "*"
click at [705, 247] on icon "submit" at bounding box center [701, 249] width 7 height 7
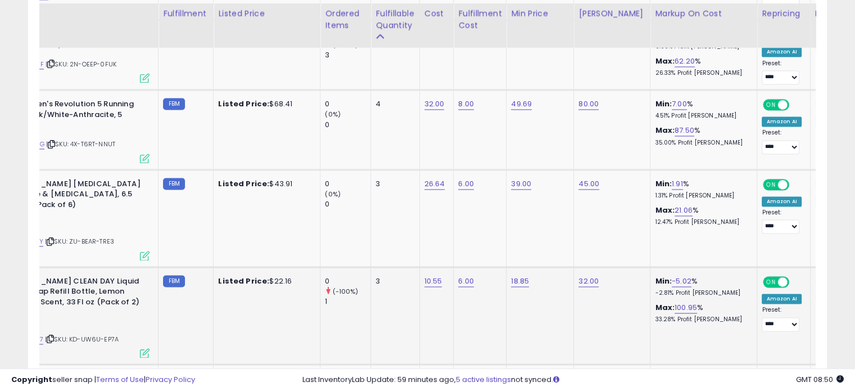
scroll to position [1787, 0]
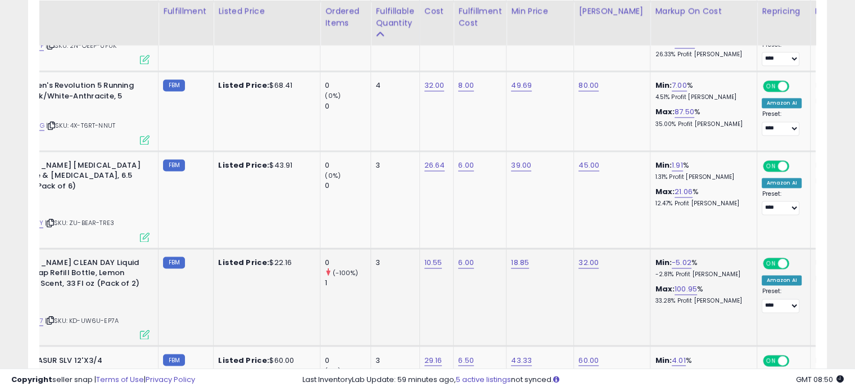
click at [671, 248] on td "Min: -5.02 % -2.81% Profit Margin Max: 100.95 % 33.28% Profit Margin" at bounding box center [704, 296] width 107 height 97
click at [672, 257] on link "-5.02" at bounding box center [682, 262] width 20 height 11
drag, startPoint x: 589, startPoint y: 185, endPoint x: 583, endPoint y: 186, distance: 6.2
click at [582, 185] on div "*****" at bounding box center [661, 189] width 162 height 30
type input "*"
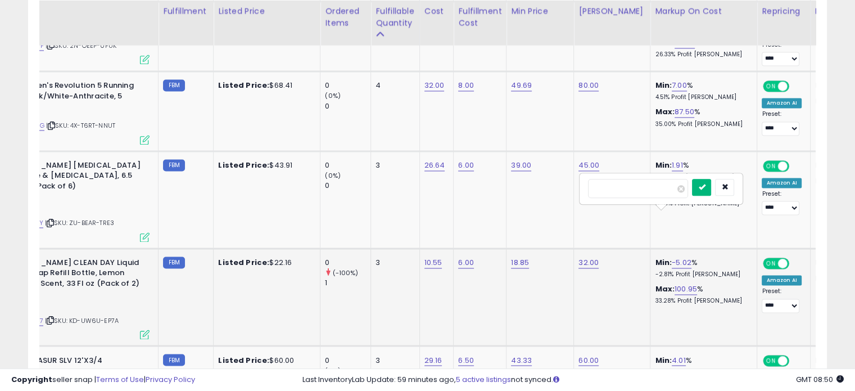
click at [711, 186] on button "submit" at bounding box center [701, 187] width 19 height 17
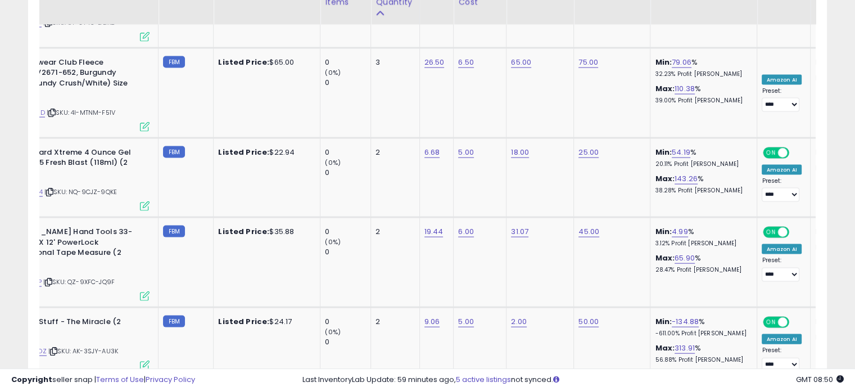
scroll to position [2349, 0]
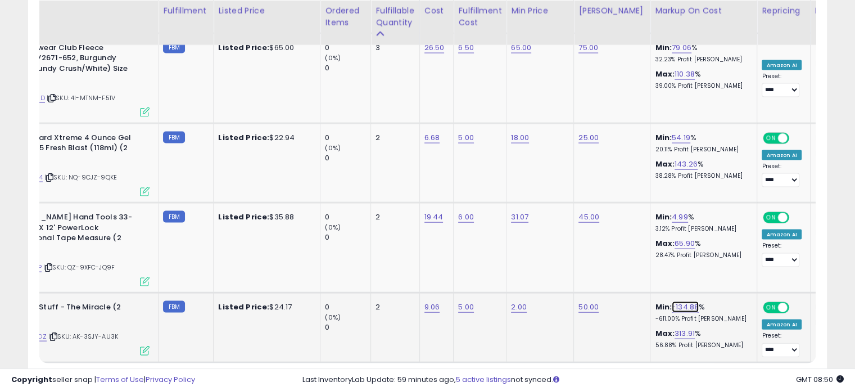
click at [676, 301] on link "-134.88" at bounding box center [685, 306] width 27 height 11
drag, startPoint x: 666, startPoint y: 215, endPoint x: 602, endPoint y: 211, distance: 64.3
click at [603, 211] on input "*******" at bounding box center [642, 219] width 100 height 19
type input "**"
click at [709, 216] on icon "submit" at bounding box center [705, 218] width 7 height 7
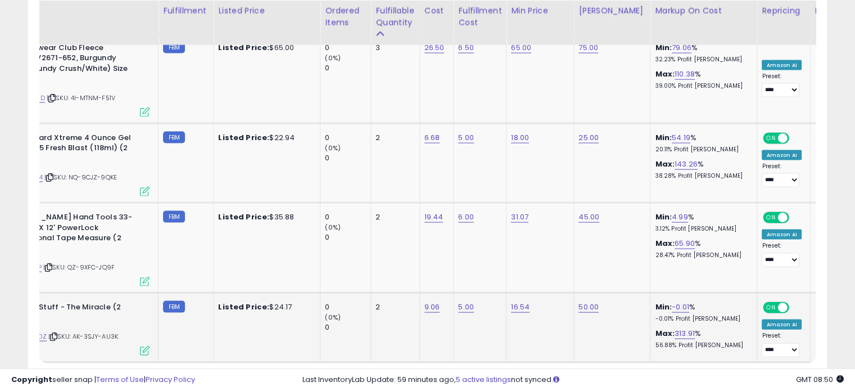
click at [779, 375] on link "9" at bounding box center [787, 384] width 17 height 19
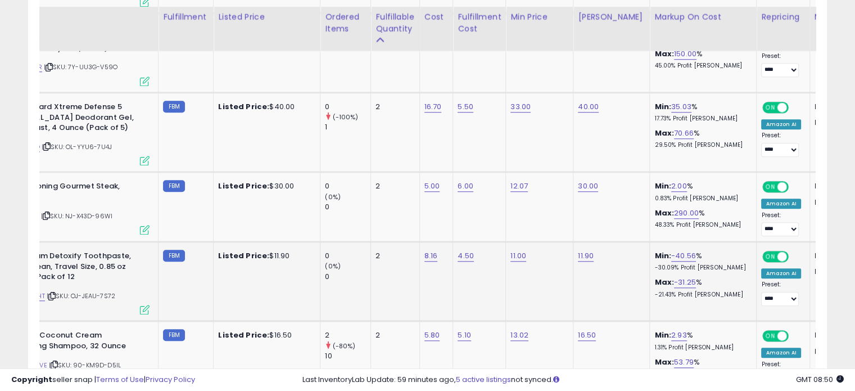
scroll to position [981, 0]
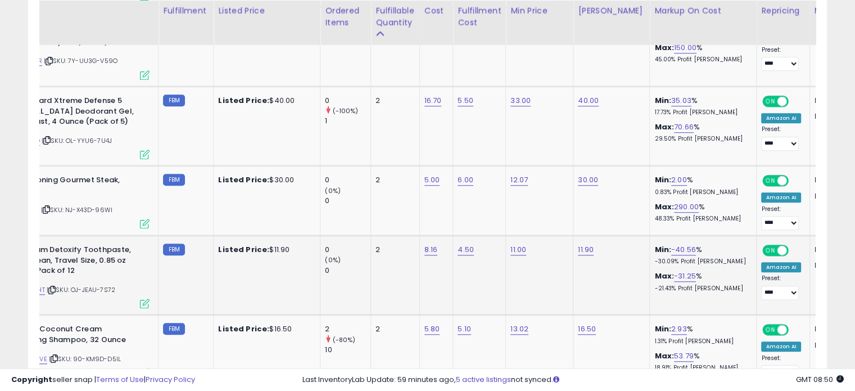
click at [675, 245] on div "Min: -40.56 % -30.09% Profit Margin" at bounding box center [701, 255] width 93 height 21
click at [675, 236] on td "Min: -40.56 % -30.09% Profit Margin Max: -31.25 % -21.43% Profit Margin" at bounding box center [703, 275] width 107 height 79
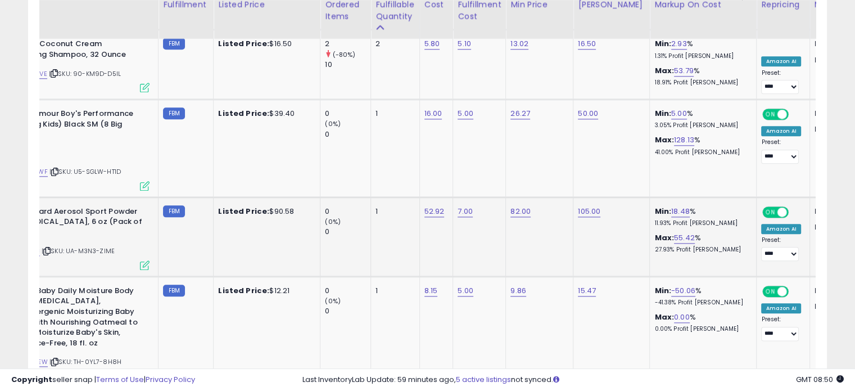
scroll to position [1280, 0]
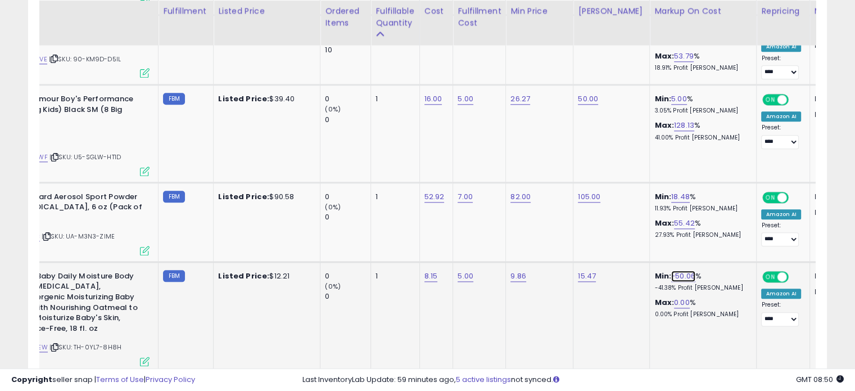
click at [676, 270] on link "-50.06" at bounding box center [683, 275] width 24 height 11
drag, startPoint x: 658, startPoint y: 213, endPoint x: 576, endPoint y: 213, distance: 82.1
click at [576, 213] on tbody "The Pink Stuff - The Miracle (2 Pack) ASIN: B09M4BZCDZ | SKU: AK-3SJY-AU3K Acti…" at bounding box center [813, 396] width 1729 height 2172
type input "*"
click at [714, 209] on button "submit" at bounding box center [703, 212] width 19 height 17
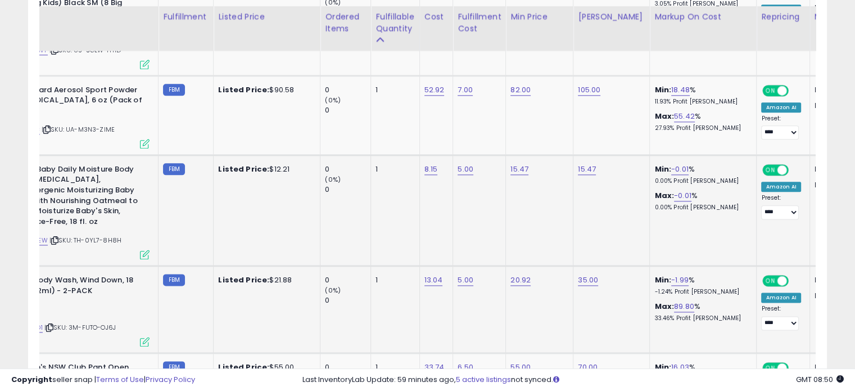
scroll to position [1393, 0]
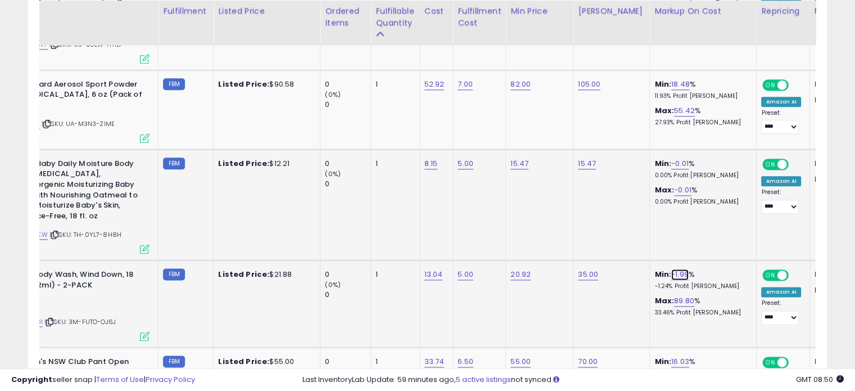
click at [676, 269] on link "-1.99" at bounding box center [679, 274] width 17 height 11
drag, startPoint x: 641, startPoint y: 209, endPoint x: 564, endPoint y: 218, distance: 77.6
click at [571, 217] on tbody "The Pink Stuff - The Miracle (2 Pack) ASIN: B09M4BZCDZ | SKU: AK-3SJY-AU3K Acti…" at bounding box center [813, 284] width 1729 height 2172
type input "*"
click at [710, 202] on button "submit" at bounding box center [700, 210] width 19 height 17
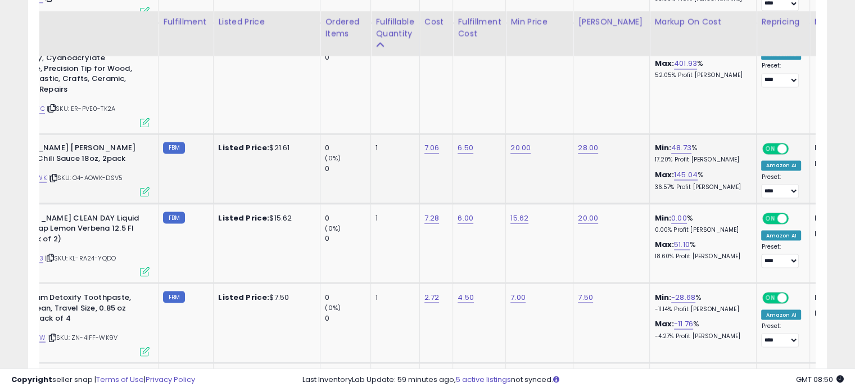
scroll to position [1974, 0]
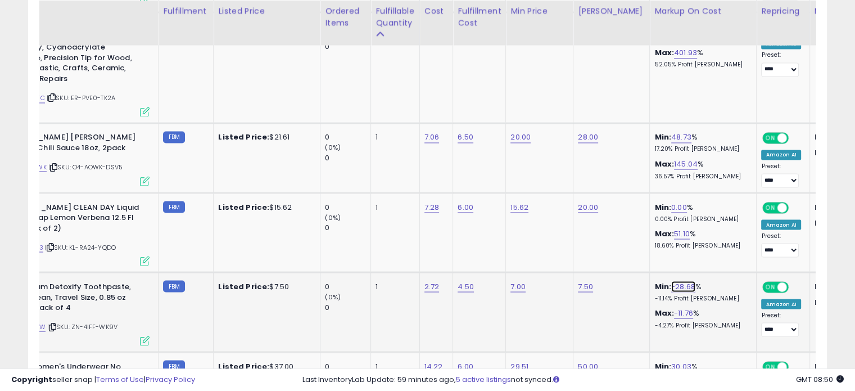
click at [672, 281] on link "-28.68" at bounding box center [683, 286] width 24 height 11
drag, startPoint x: 639, startPoint y: 211, endPoint x: 581, endPoint y: 205, distance: 57.7
click at [584, 205] on div "******" at bounding box center [664, 211] width 162 height 30
type input "*"
click at [707, 206] on icon "submit" at bounding box center [704, 209] width 7 height 7
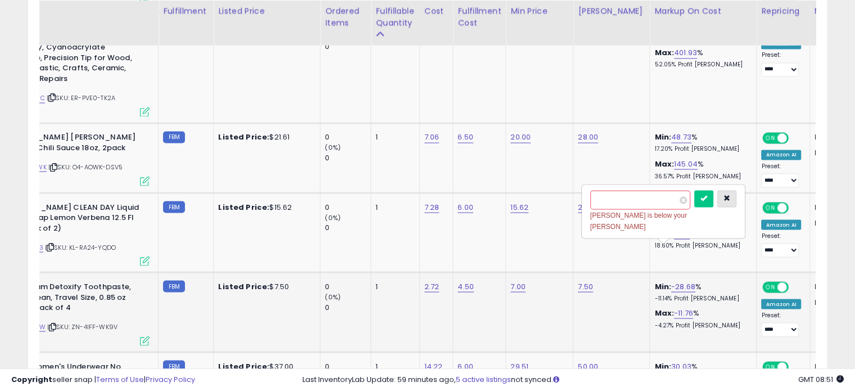
click at [737, 195] on button "button" at bounding box center [727, 198] width 19 height 17
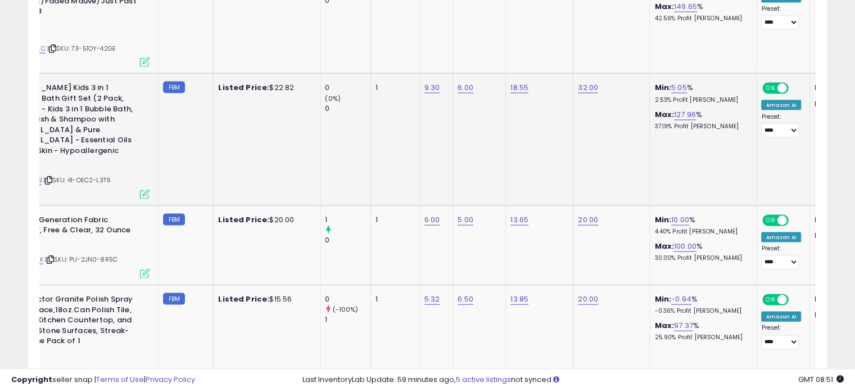
scroll to position [2387, 0]
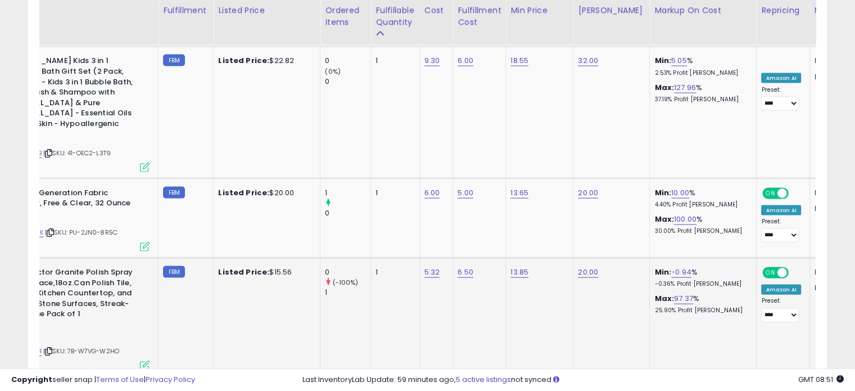
click at [675, 258] on td "Min: -0.94 % -0.36% Profit Margin Max: 97.37 % 25.90% Profit Margin" at bounding box center [703, 317] width 107 height 118
click at [671, 267] on link "-0.94" at bounding box center [681, 272] width 20 height 11
click at [734, 166] on button "button" at bounding box center [724, 173] width 19 height 17
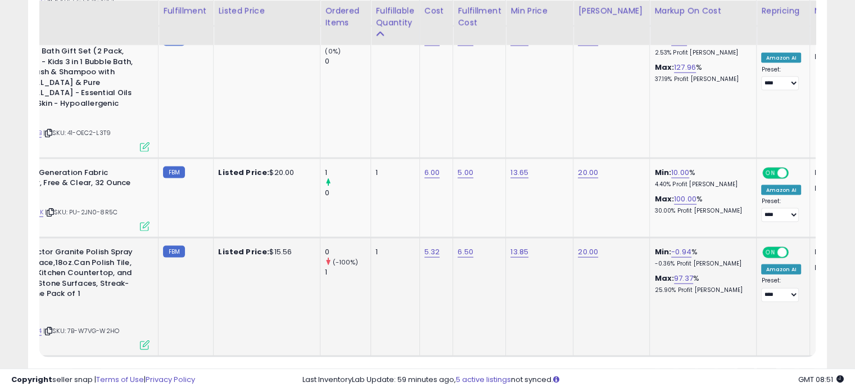
click at [798, 368] on link "10" at bounding box center [807, 377] width 18 height 19
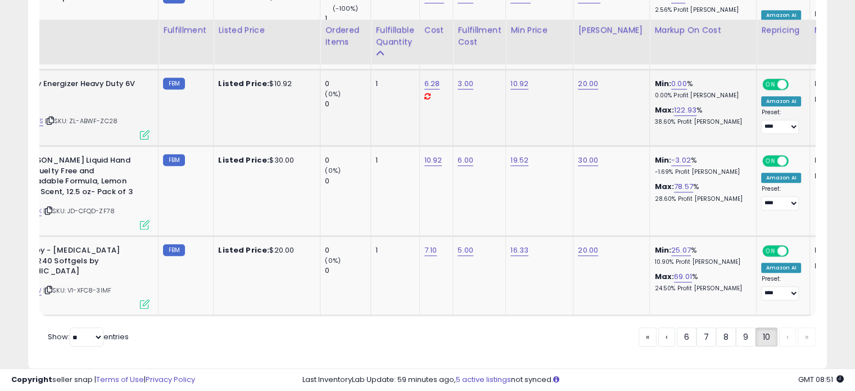
scroll to position [723, 0]
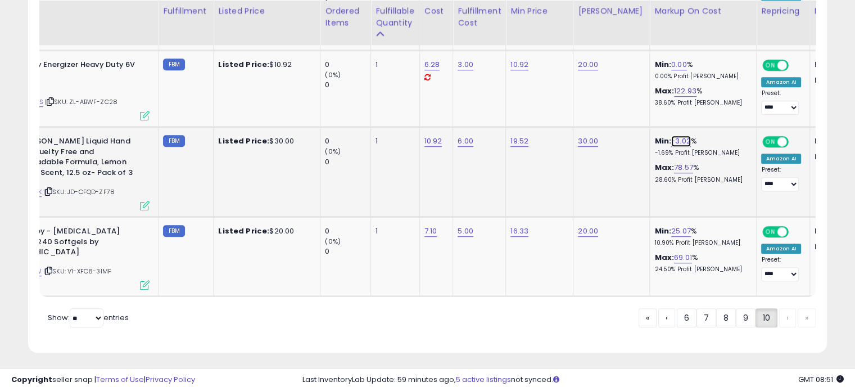
click at [674, 137] on link "-3.02" at bounding box center [681, 141] width 20 height 11
drag, startPoint x: 650, startPoint y: 120, endPoint x: 581, endPoint y: 117, distance: 68.7
click at [581, 117] on div "*****" at bounding box center [660, 114] width 162 height 30
type input "*"
click at [704, 111] on icon "submit" at bounding box center [700, 112] width 7 height 7
